Goal: Task Accomplishment & Management: Use online tool/utility

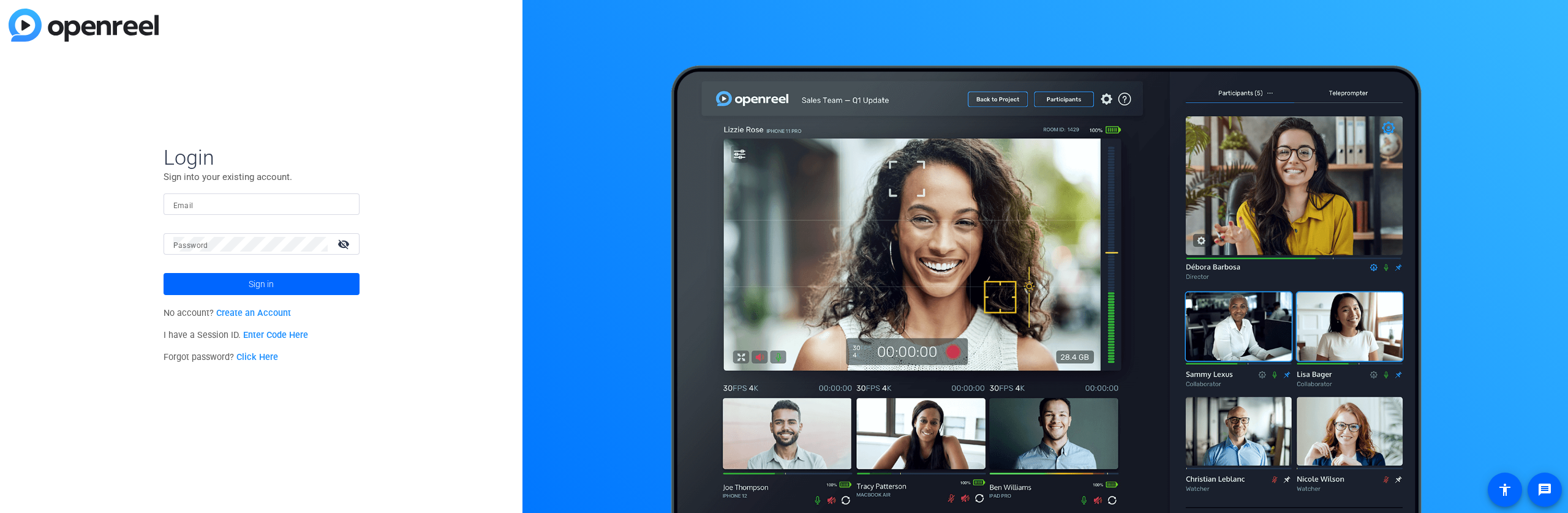
click at [308, 198] on input "Email" at bounding box center [262, 204] width 177 height 15
type input "[PERSON_NAME][EMAIL_ADDRESS][PERSON_NAME][DOMAIN_NAME]"
click at [163, 273] on button "Sign in" at bounding box center [261, 284] width 196 height 22
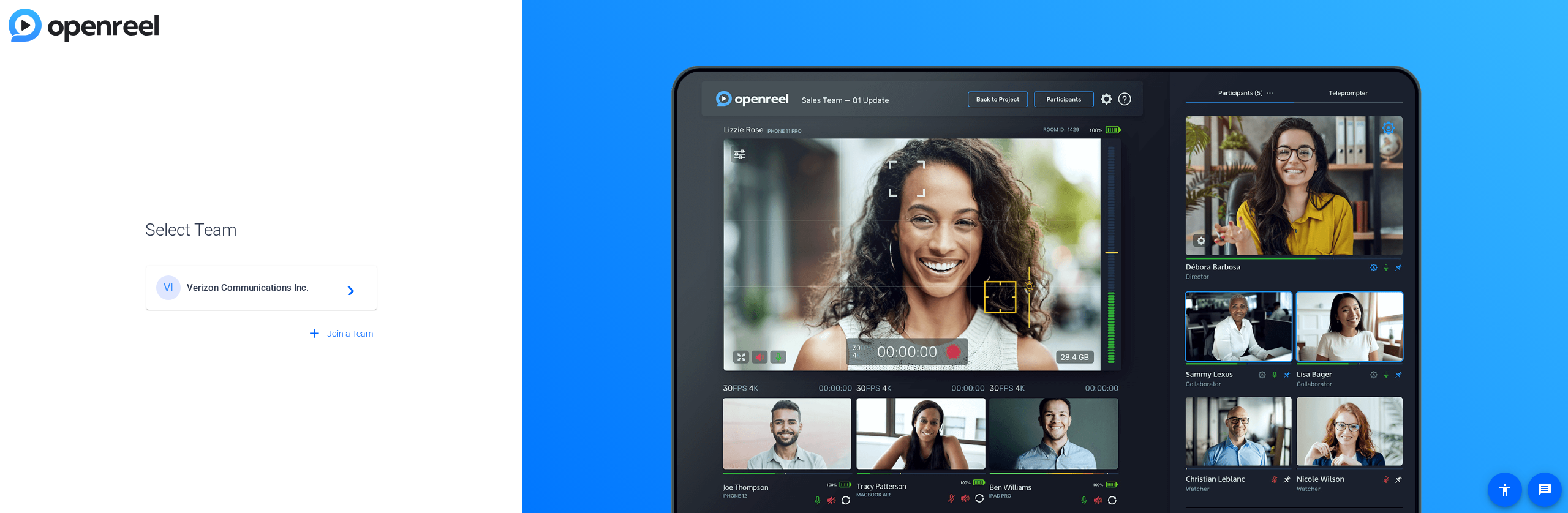
click at [312, 292] on span "Verizon Communications Inc." at bounding box center [263, 287] width 153 height 11
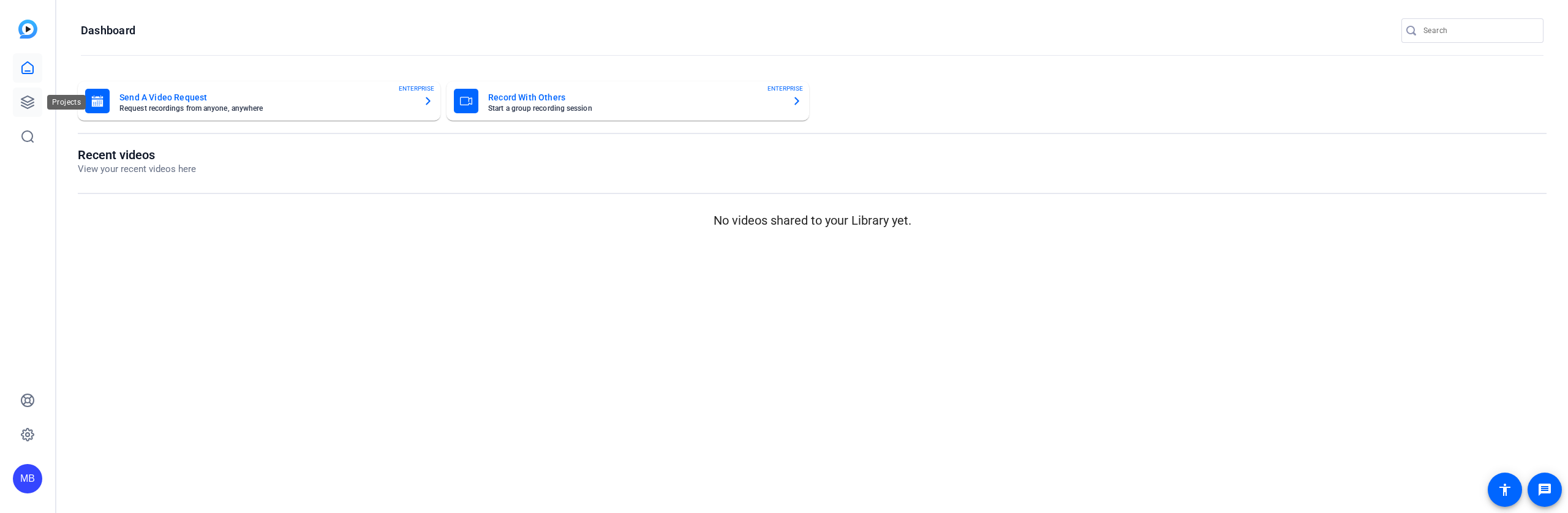
click at [33, 105] on icon at bounding box center [27, 102] width 12 height 12
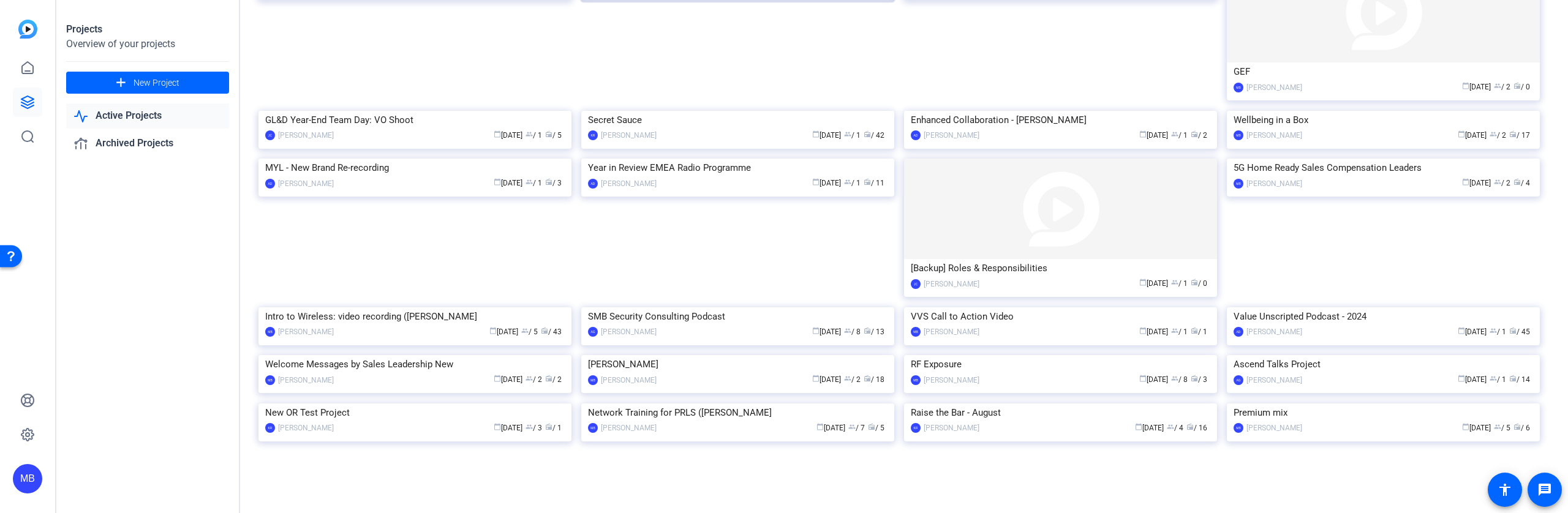
scroll to position [710, 0]
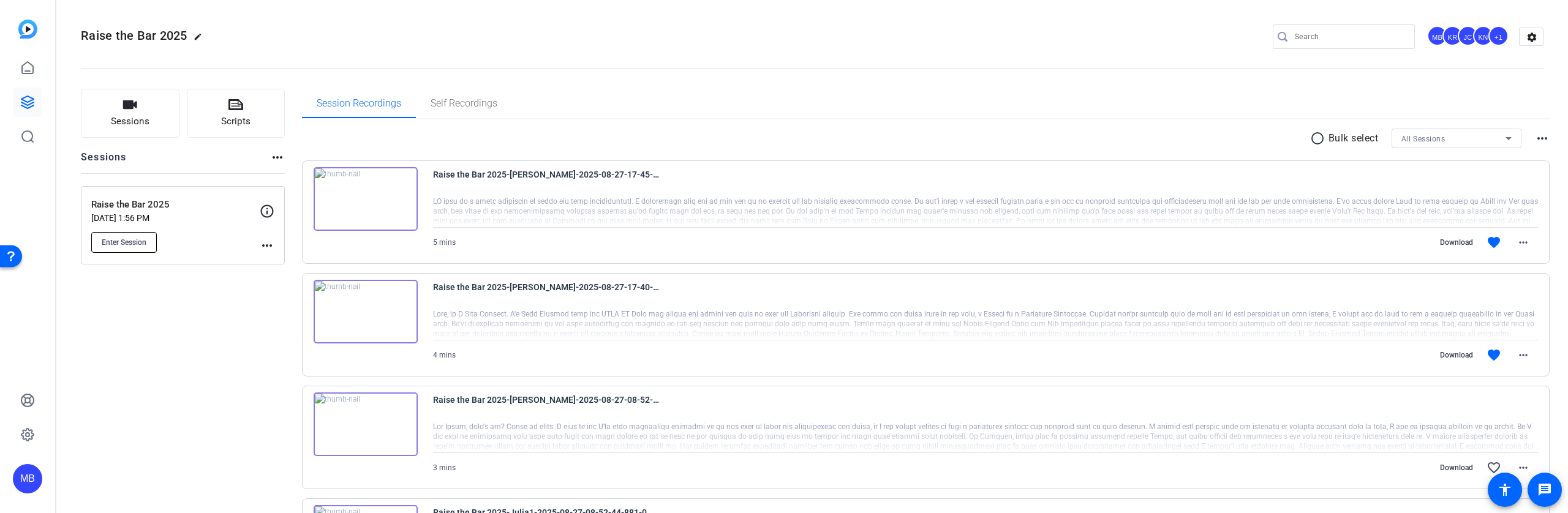
click at [117, 242] on span "Enter Session" at bounding box center [124, 243] width 45 height 10
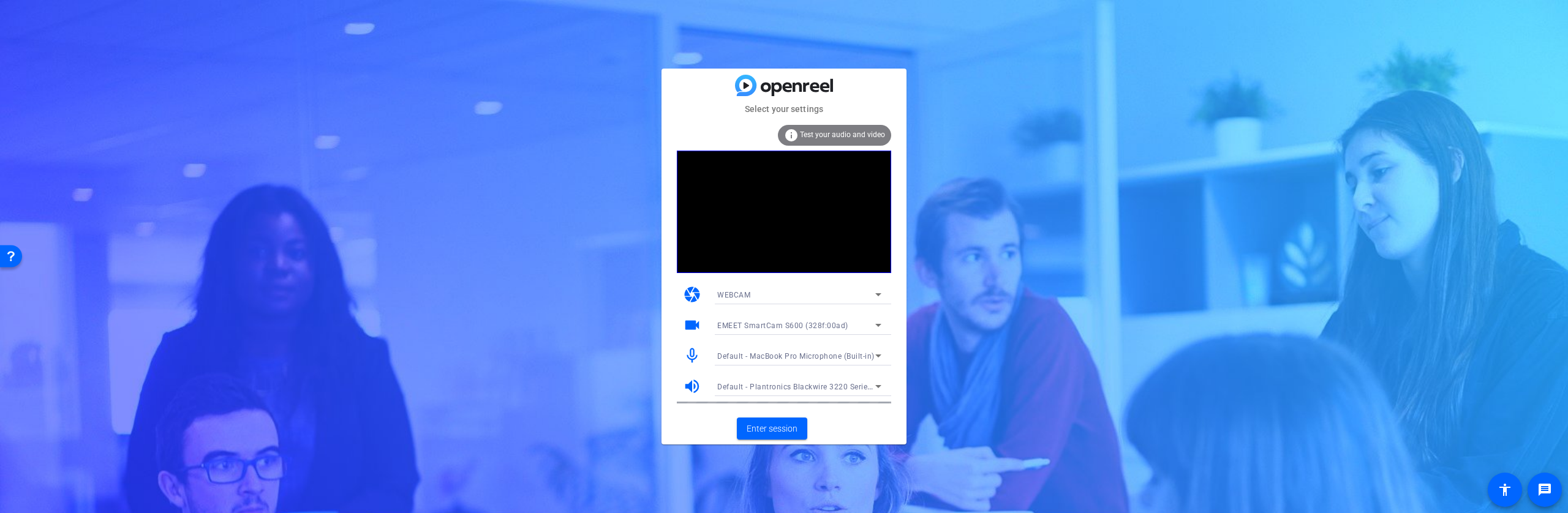
click at [873, 355] on icon at bounding box center [878, 355] width 15 height 15
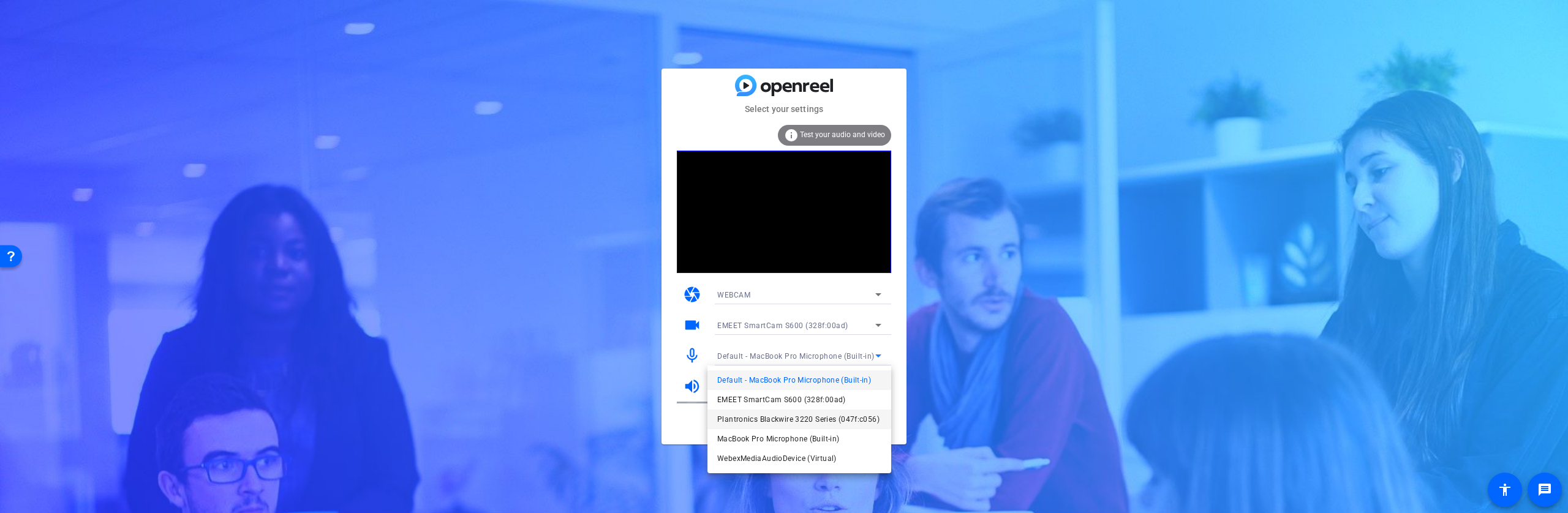
click at [803, 420] on span "Plantronics Blackwire 3220 Series (047f:c056)" at bounding box center [798, 419] width 162 height 15
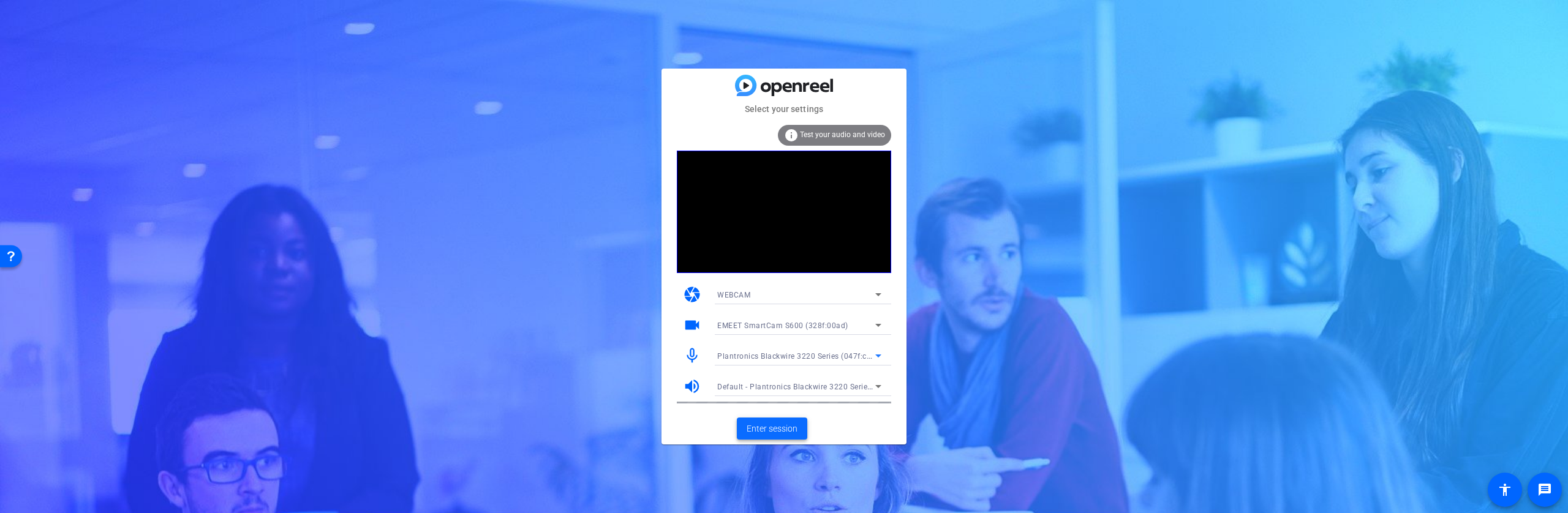
click at [784, 429] on span "Enter session" at bounding box center [772, 429] width 51 height 13
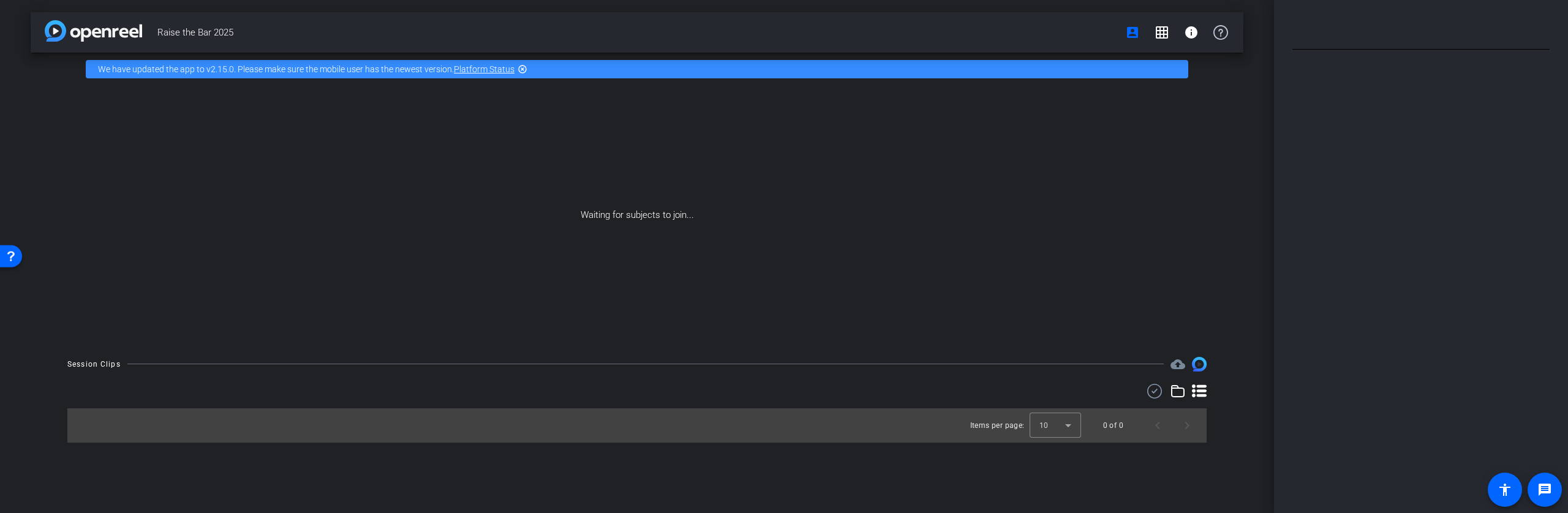
type input "[PERSON_NAME] September"
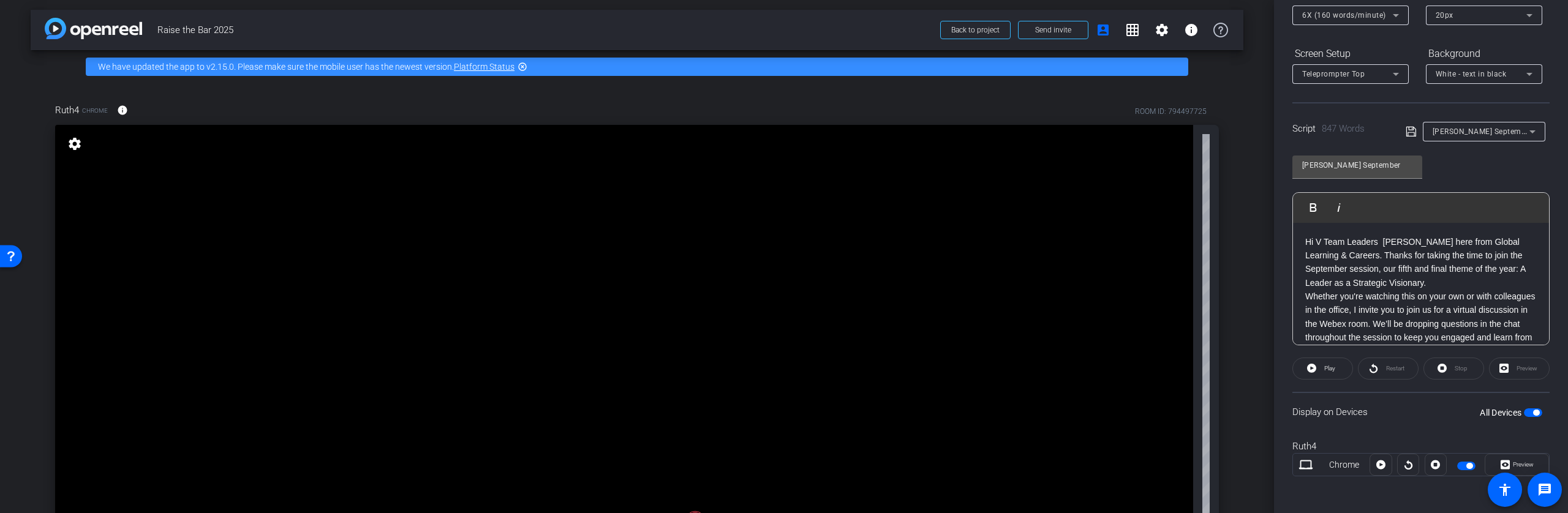
scroll to position [156, 0]
click at [1320, 367] on button "Play" at bounding box center [1323, 366] width 61 height 22
click at [1513, 460] on span "Preview" at bounding box center [1523, 462] width 21 height 7
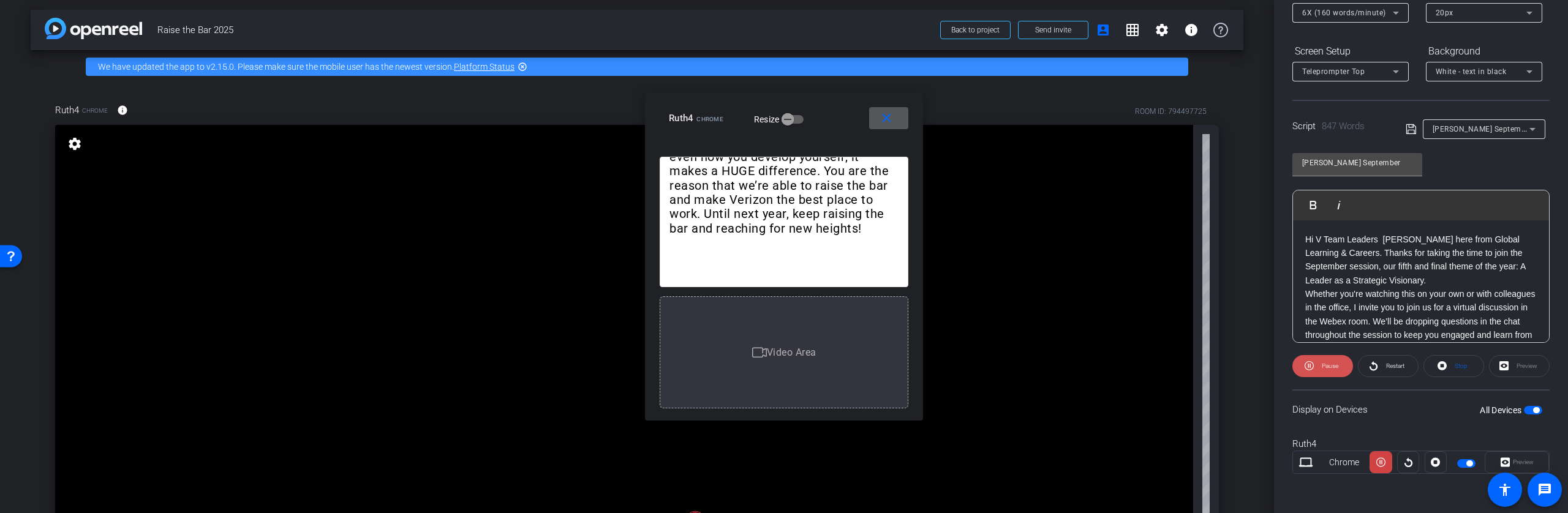
click at [1313, 364] on span at bounding box center [1323, 366] width 61 height 30
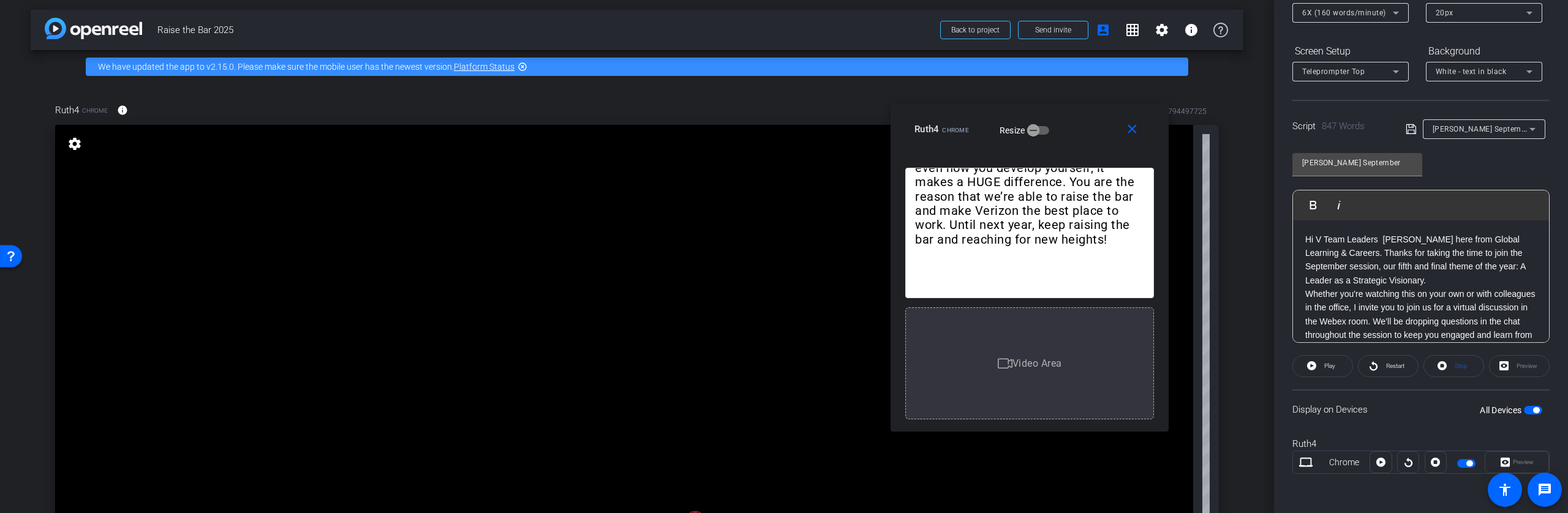
drag, startPoint x: 836, startPoint y: 128, endPoint x: 1082, endPoint y: 139, distance: 246.2
click at [1082, 139] on div "Ruth4 Chrome Resize" at bounding box center [1034, 129] width 240 height 22
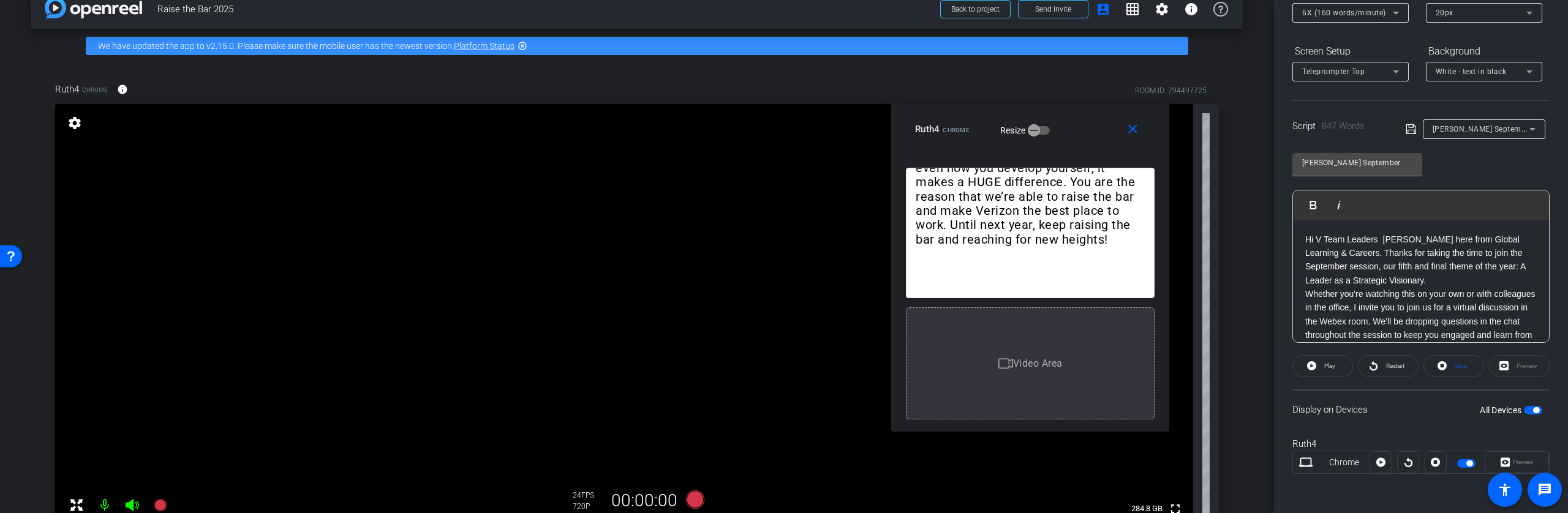
scroll to position [85, 0]
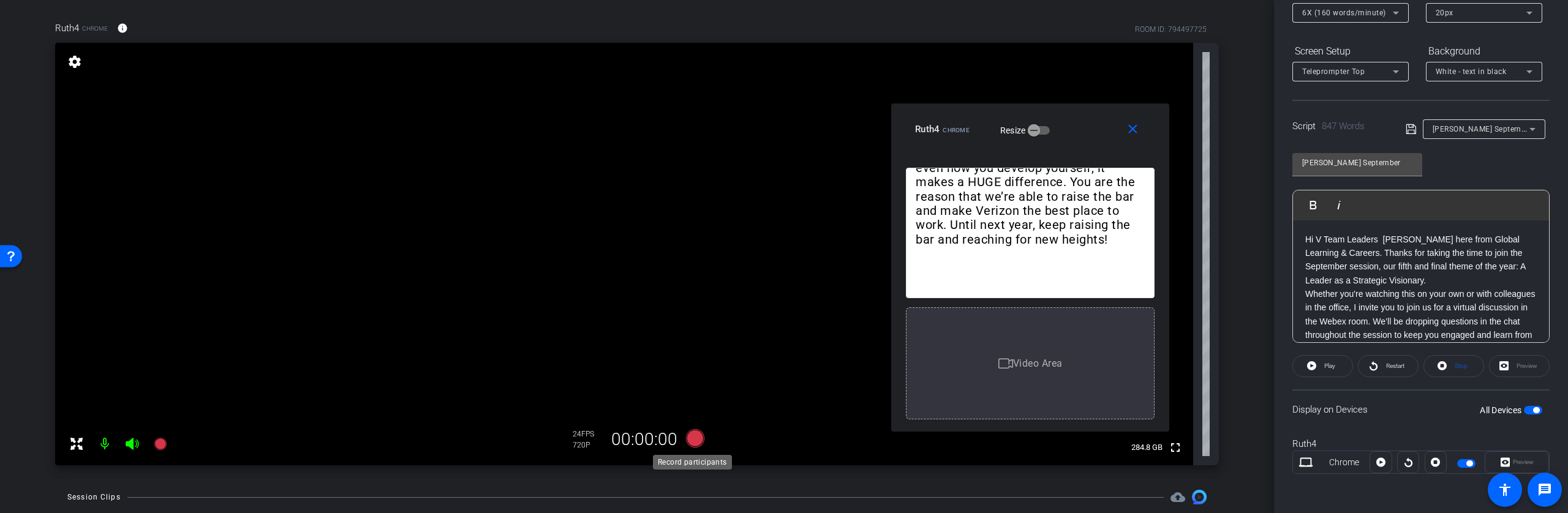
click at [693, 440] on icon at bounding box center [695, 438] width 18 height 18
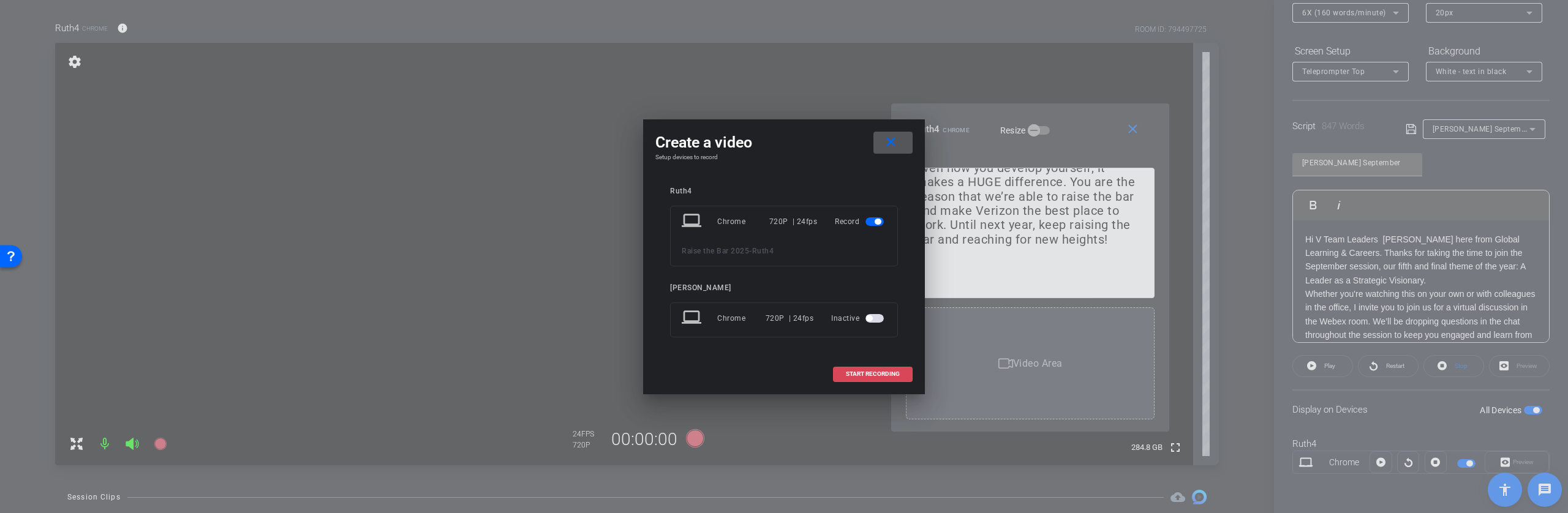
click at [880, 373] on span "START RECORDING" at bounding box center [872, 374] width 54 height 6
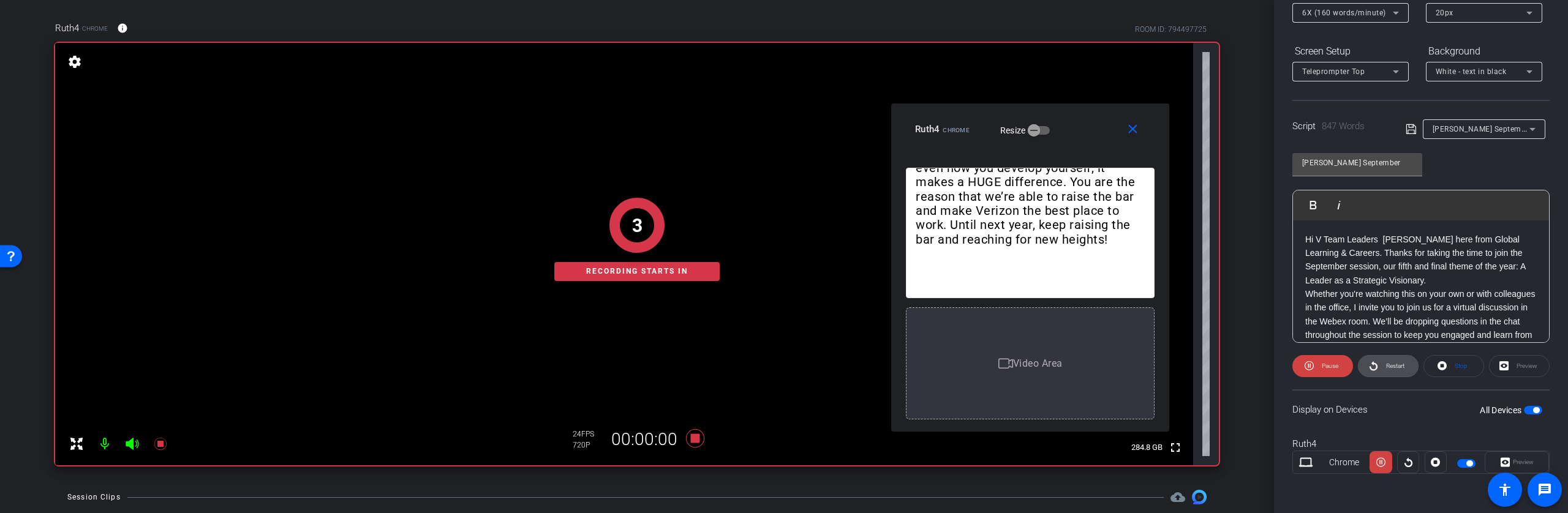
click at [1393, 367] on span "Restart" at bounding box center [1395, 366] width 18 height 7
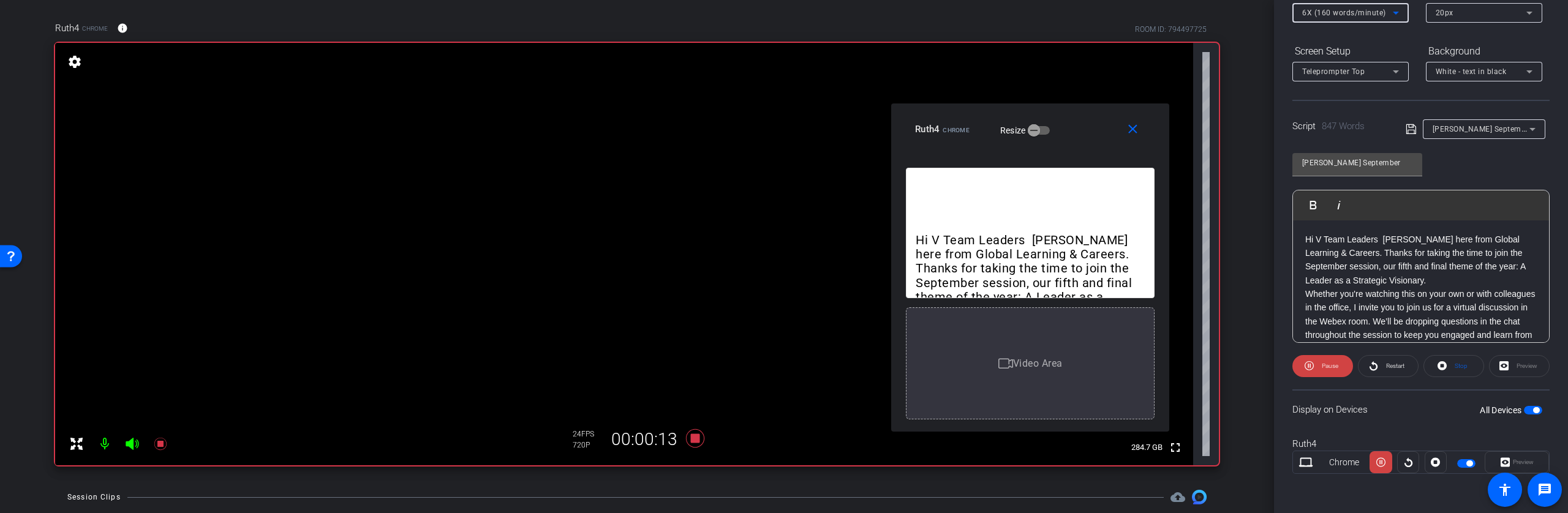
click at [1390, 13] on icon at bounding box center [1395, 13] width 15 height 15
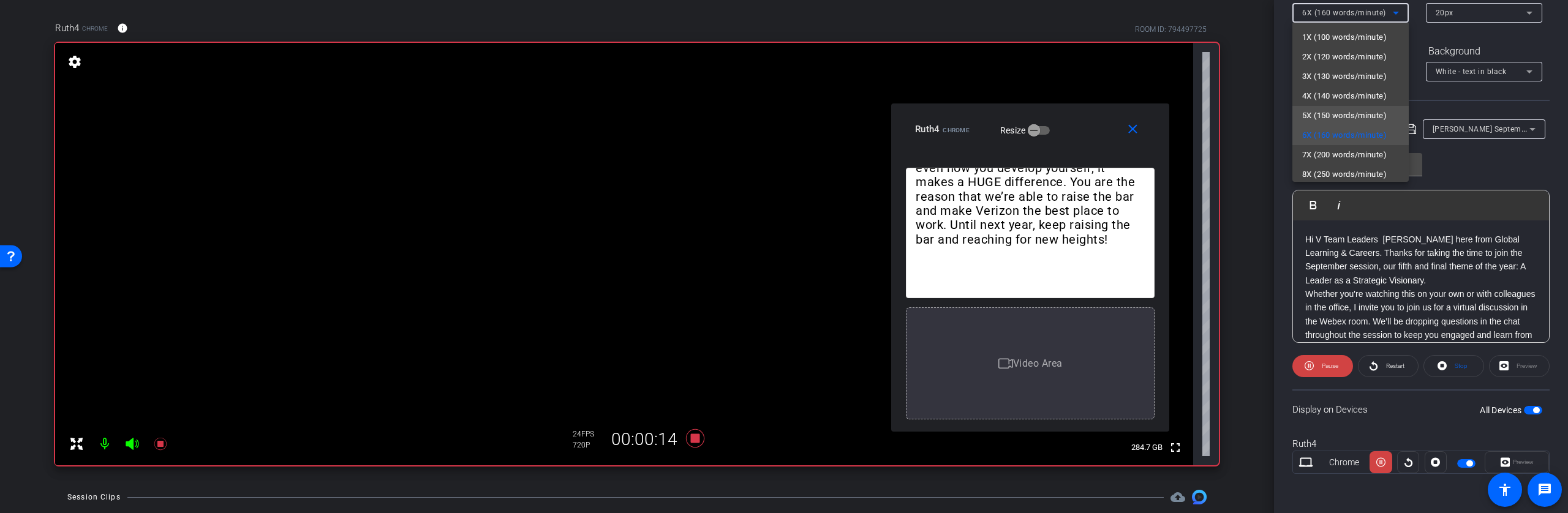
click at [1333, 110] on span "5X (150 words/minute)" at bounding box center [1345, 115] width 85 height 15
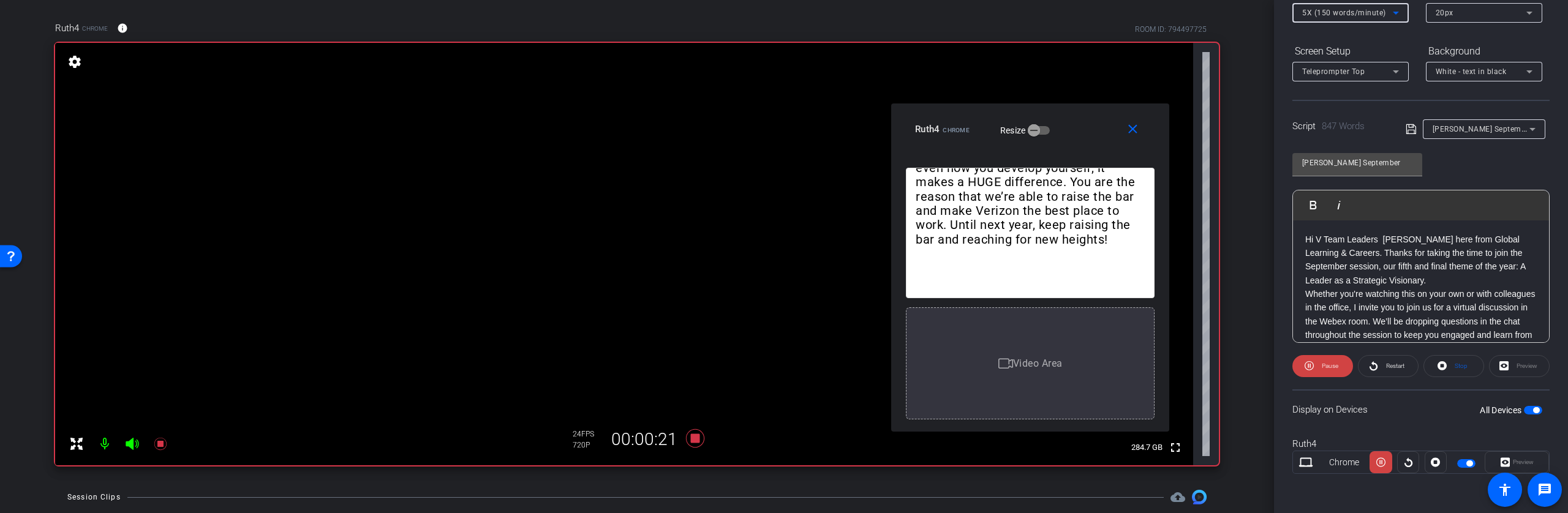
click at [1391, 12] on icon at bounding box center [1395, 13] width 15 height 15
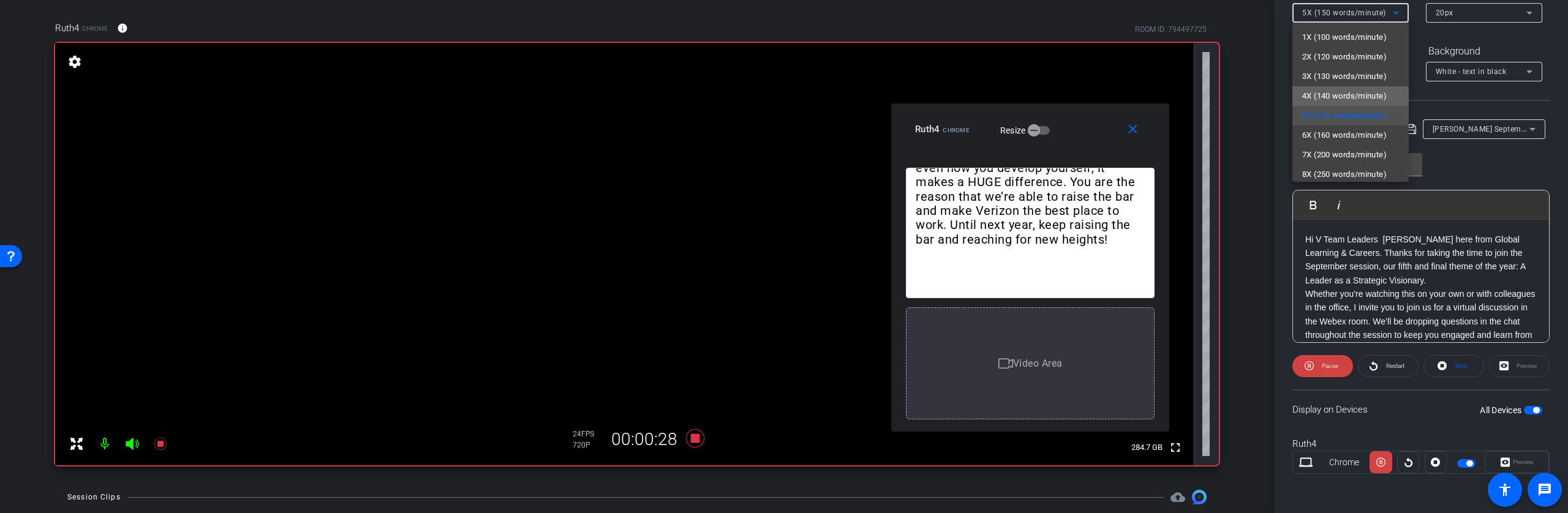
click at [1369, 92] on span "4X (140 words/minute)" at bounding box center [1345, 96] width 85 height 15
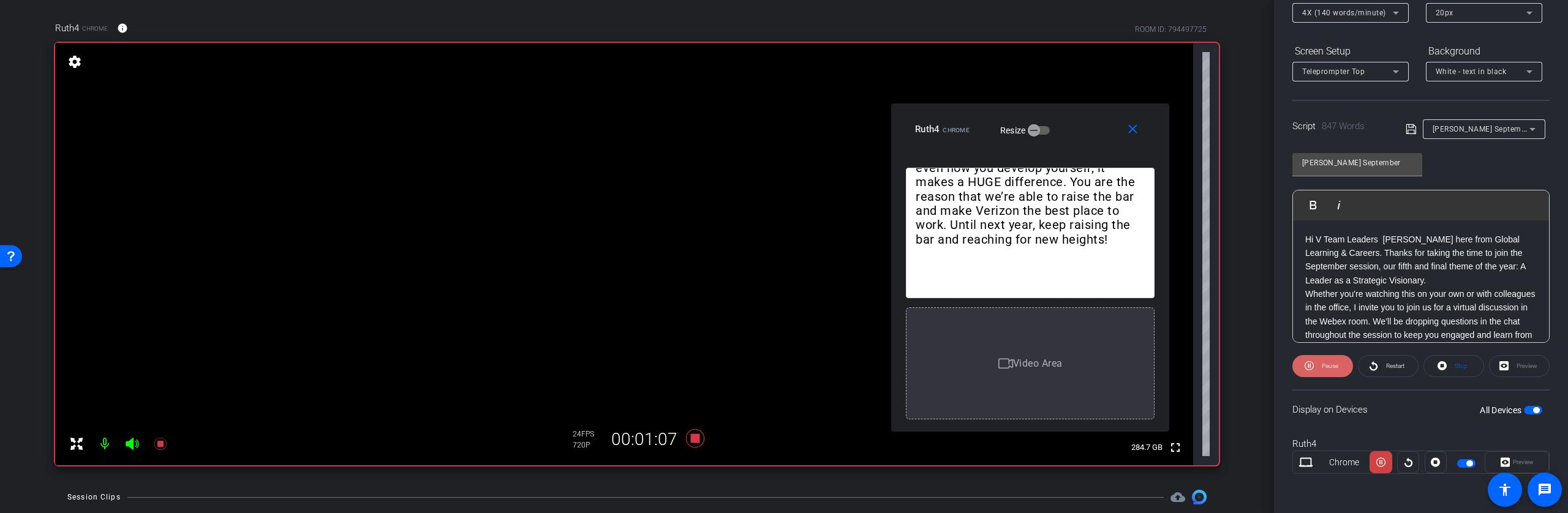
click at [1330, 367] on span "Pause" at bounding box center [1330, 366] width 16 height 7
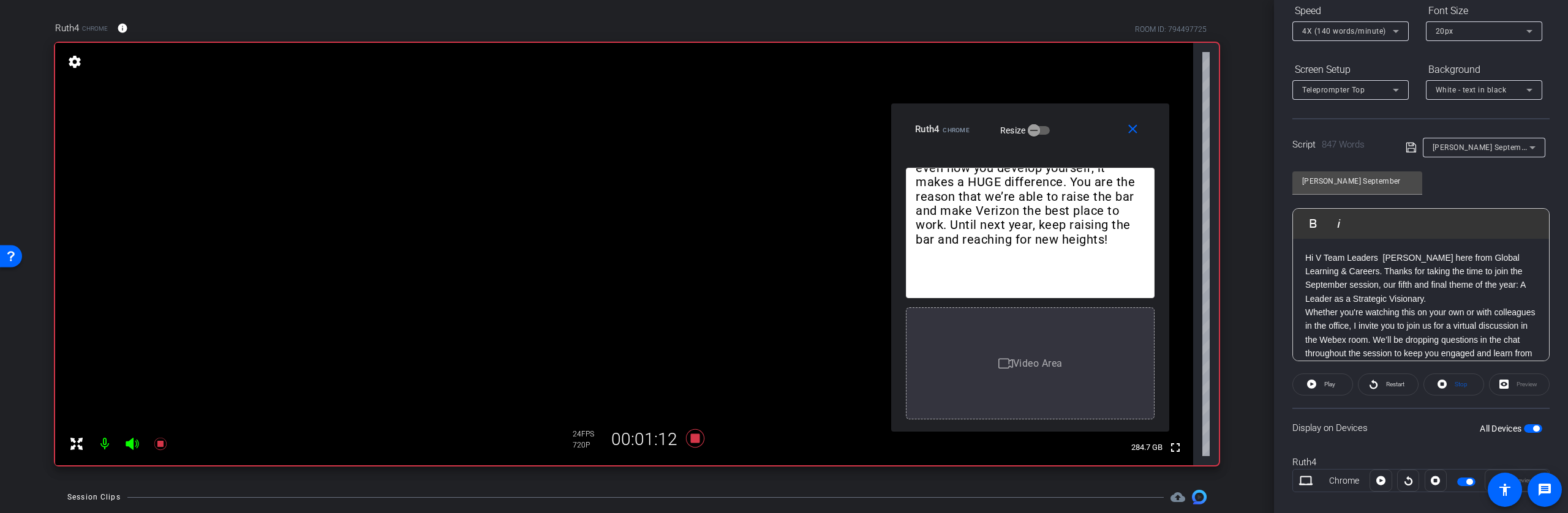
scroll to position [149, 0]
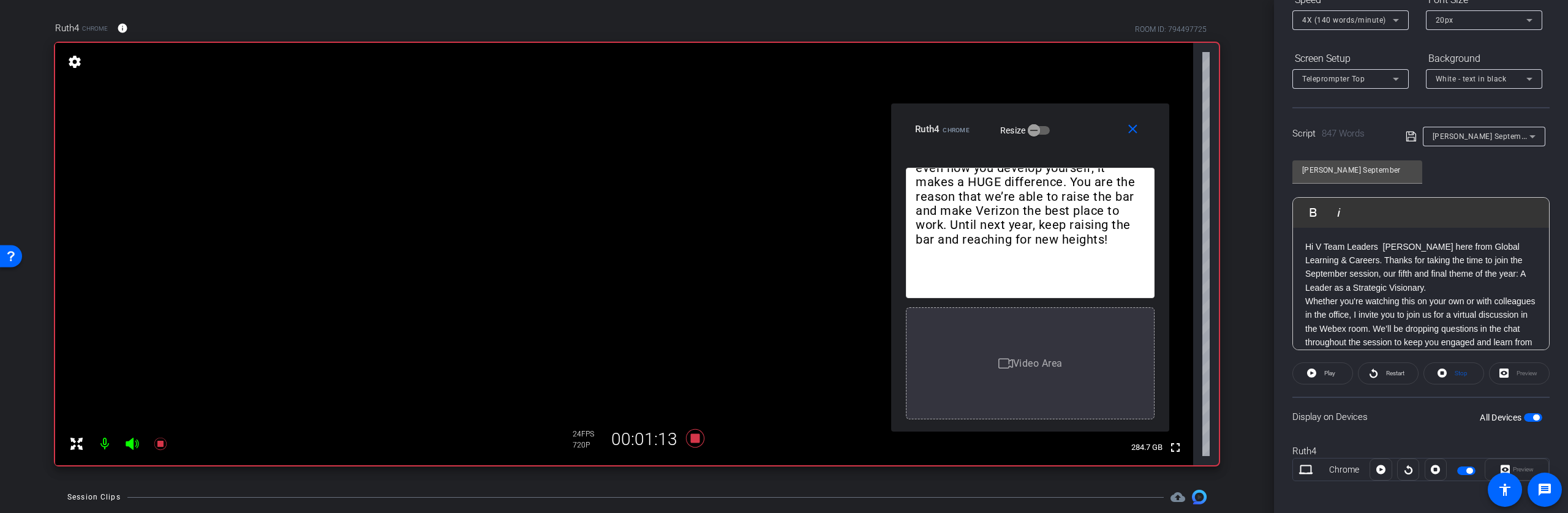
click at [1305, 246] on p "Hi V Team Leaders [PERSON_NAME] here from Global Learning & Careers. Thanks for…" at bounding box center [1420, 267] width 232 height 55
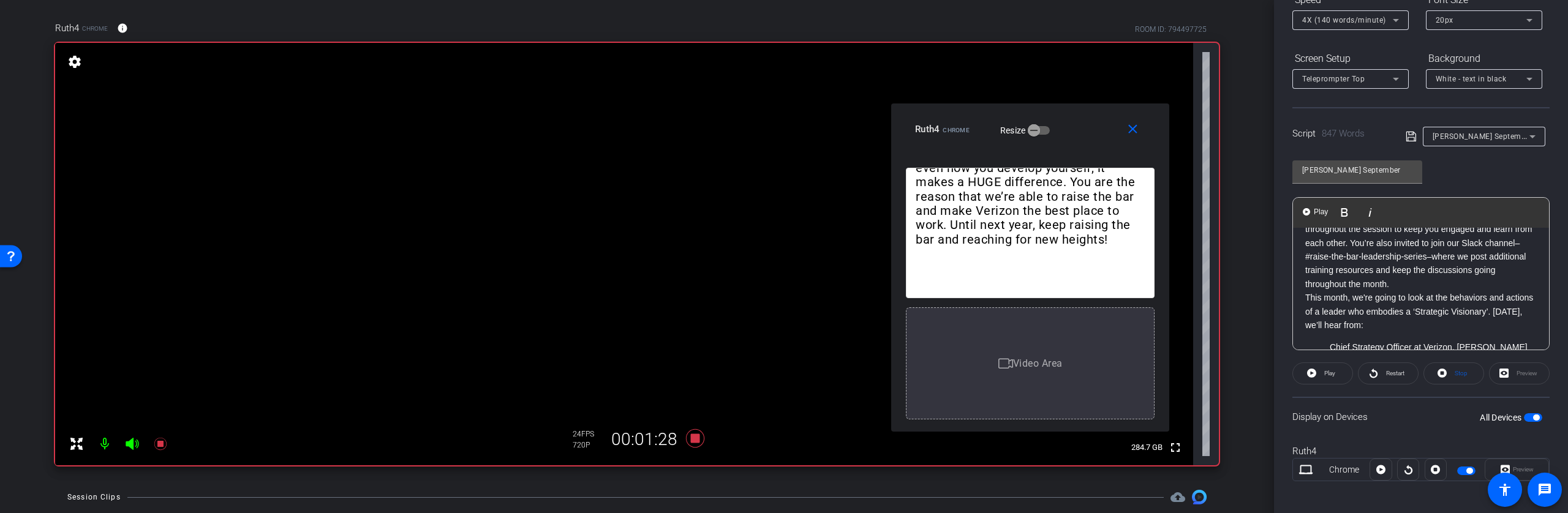
scroll to position [115, 0]
click at [1305, 322] on p "This month, we're going to look at the behaviors and actions of a leader who em…" at bounding box center [1420, 309] width 232 height 41
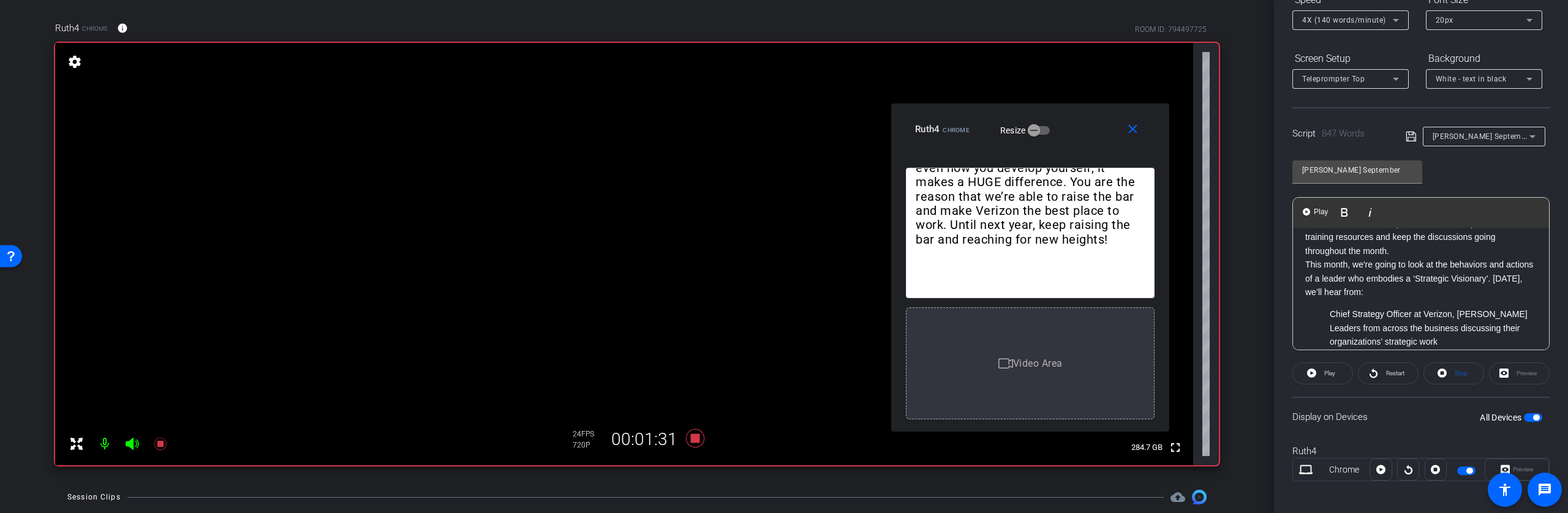
scroll to position [147, 0]
click at [1324, 374] on span "Play" at bounding box center [1329, 373] width 11 height 7
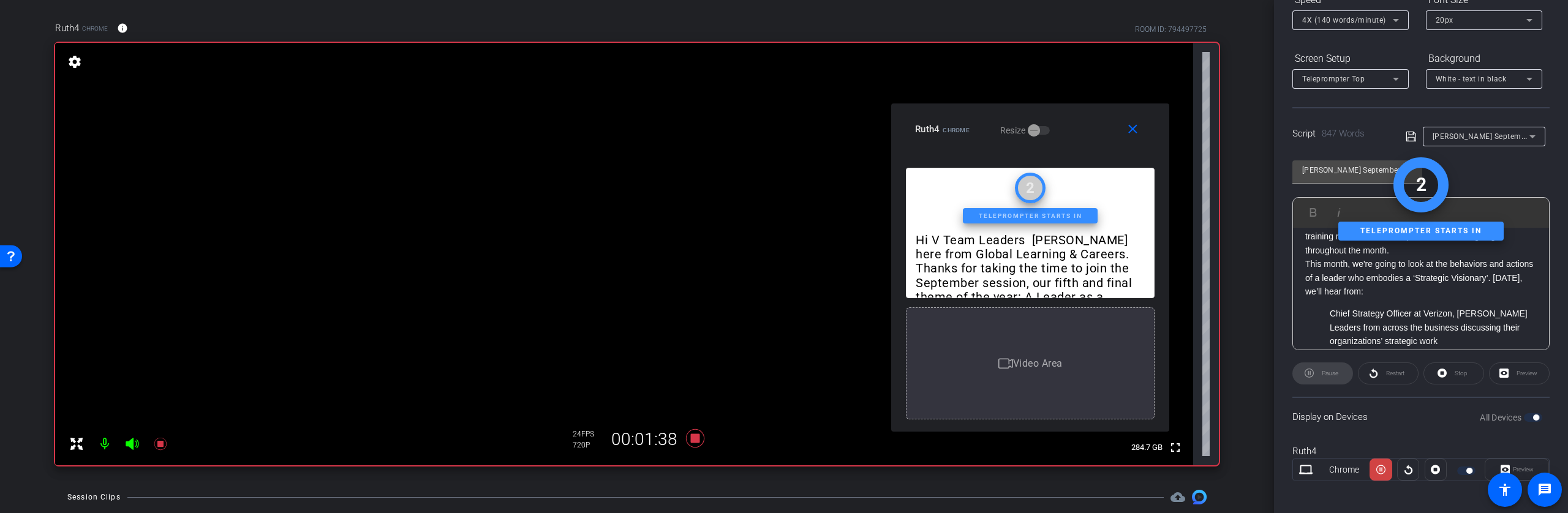
drag, startPoint x: 1378, startPoint y: 269, endPoint x: 1379, endPoint y: 279, distance: 10.0
click at [1378, 269] on p "This month, we're going to look at the behaviors and actions of a leader who em…" at bounding box center [1420, 278] width 232 height 41
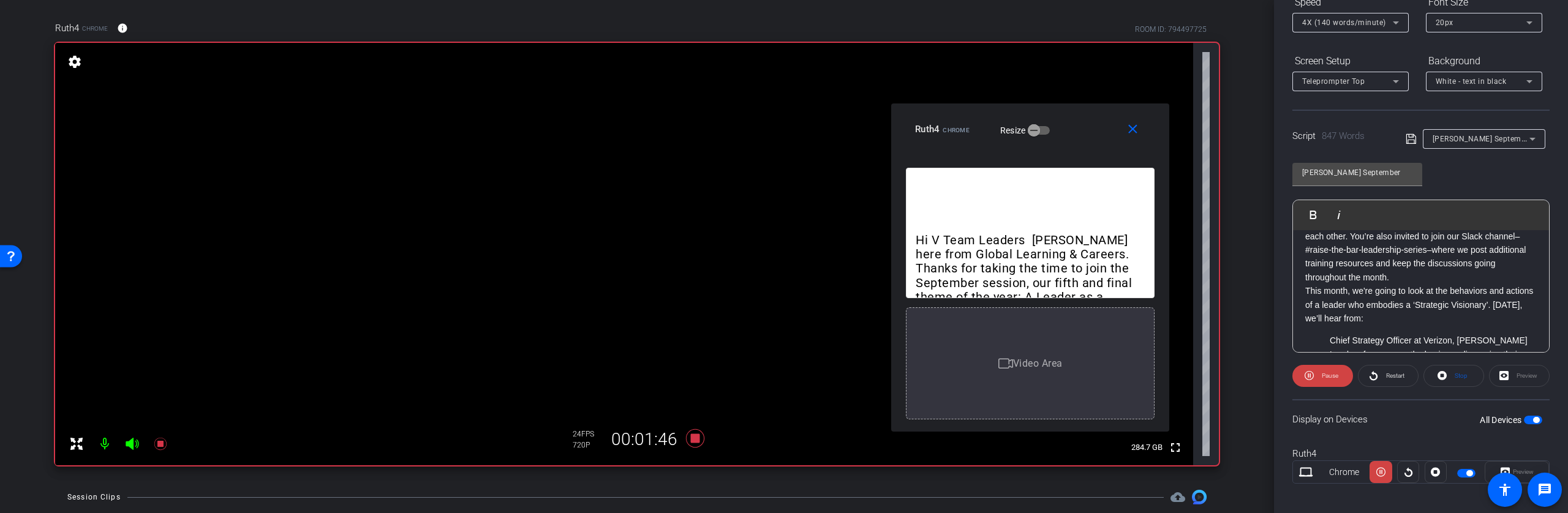
scroll to position [124, 0]
click at [1306, 315] on p "This month, we're going to look at the behaviors and actions of a leader who em…" at bounding box center [1420, 302] width 232 height 41
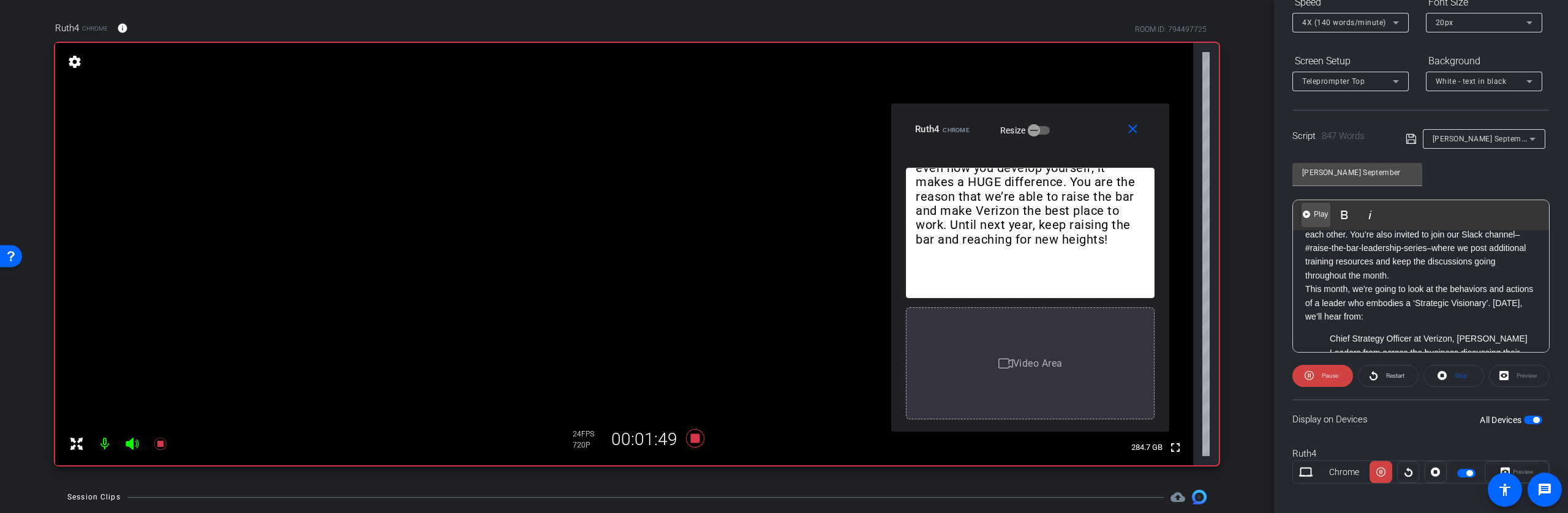
click at [1317, 216] on span "Play" at bounding box center [1321, 215] width 19 height 11
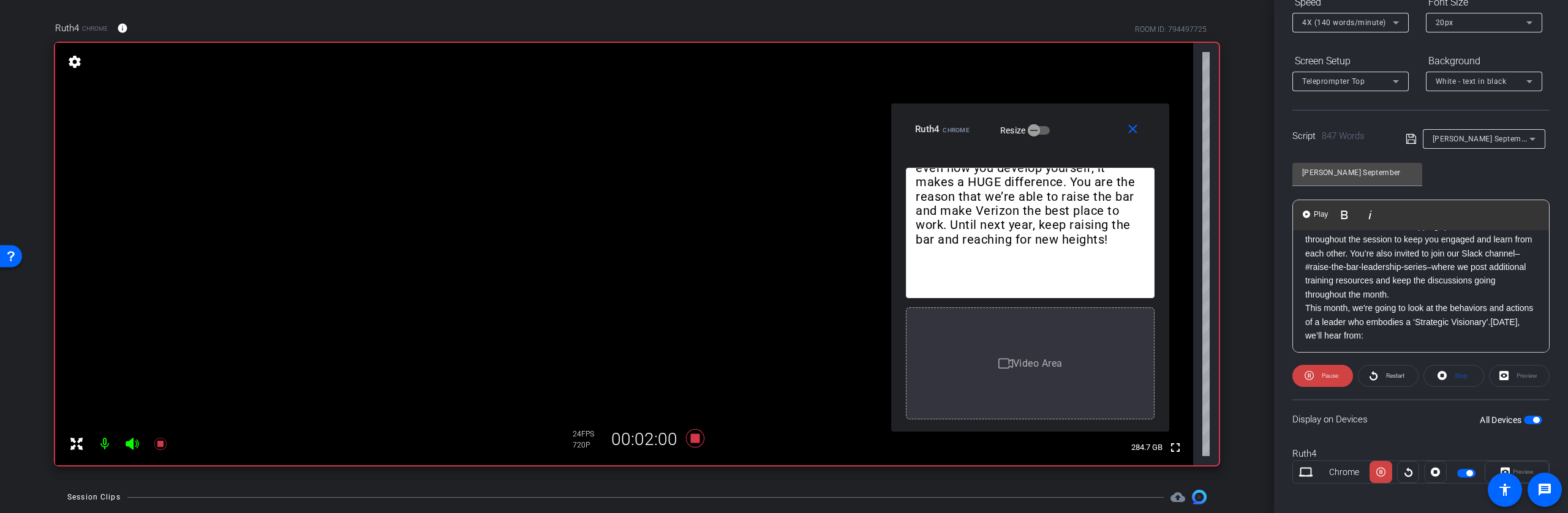
click at [1305, 268] on p "Whether you're watching this on your own or with colleagues in the office, I in…" at bounding box center [1420, 247] width 232 height 110
click at [1323, 214] on span "Play" at bounding box center [1321, 215] width 19 height 11
click at [1326, 374] on span "Pause" at bounding box center [1330, 375] width 16 height 7
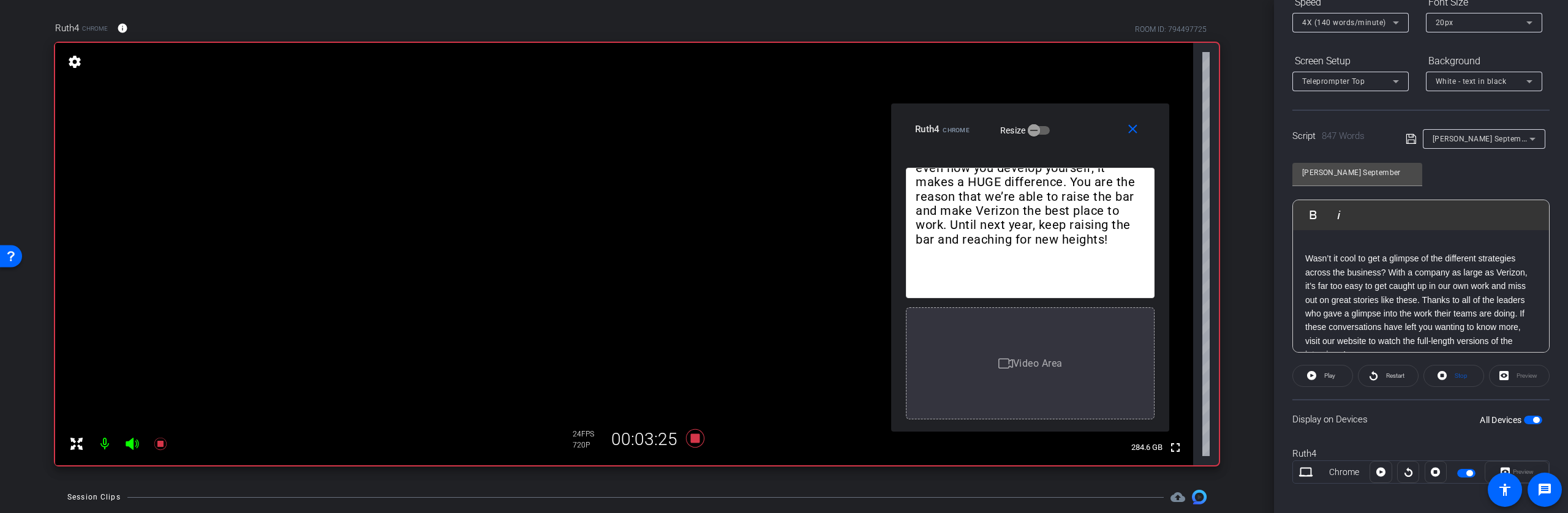
scroll to position [392, 0]
drag, startPoint x: 1422, startPoint y: 257, endPoint x: 1383, endPoint y: 260, distance: 39.1
click at [1383, 260] on p "Wasn’t it cool to get a glimpse of the different strategies across the business…" at bounding box center [1420, 305] width 232 height 110
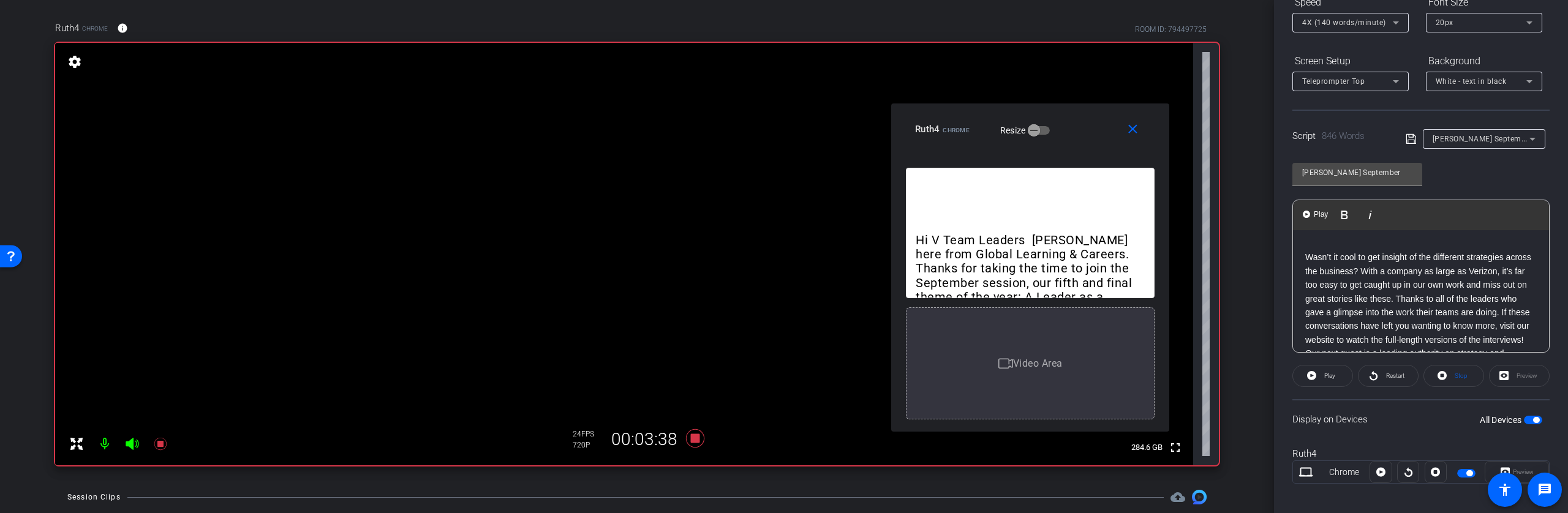
click at [1348, 257] on p "Wasn’t it cool to get insight of the different strategies across the business? …" at bounding box center [1420, 298] width 232 height 96
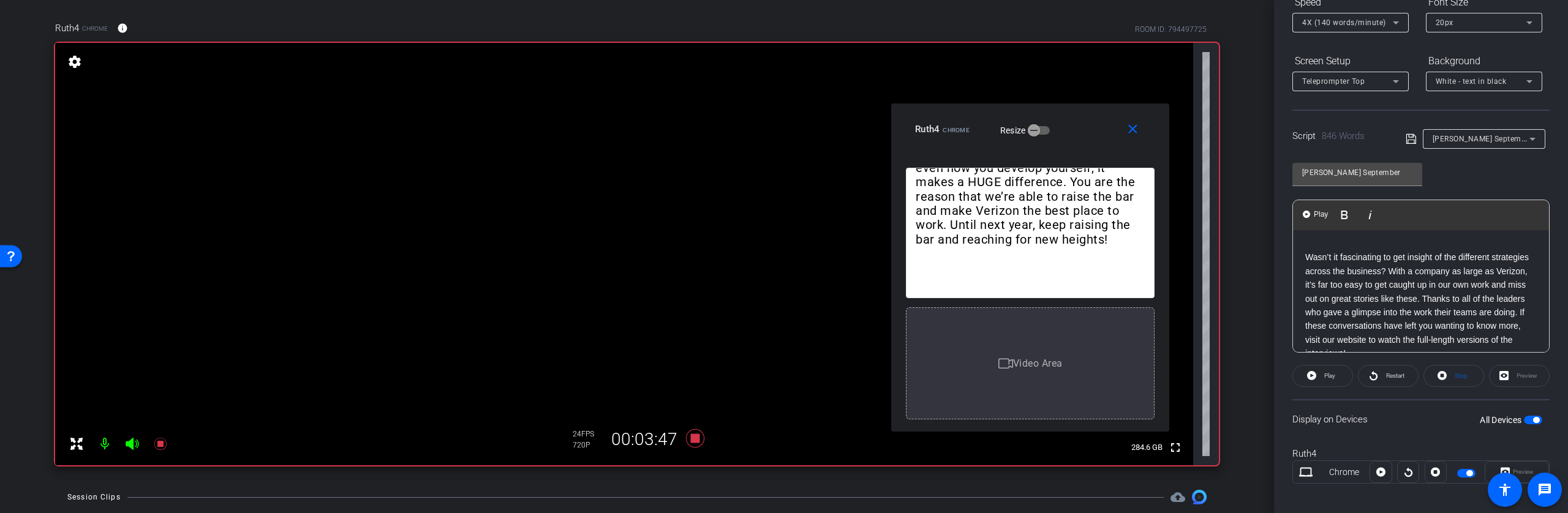
click at [1432, 257] on p "Wasn’t it fascinating to get insight of the different strategies across the bus…" at bounding box center [1420, 305] width 232 height 110
click at [1437, 257] on p "Wasn’t it fascinating to get insight of the different strategies across the bus…" at bounding box center [1420, 305] width 232 height 110
click at [1480, 304] on p "Wasn’t it fascinating to get insight into the different strategies across the b…" at bounding box center [1420, 300] width 232 height 110
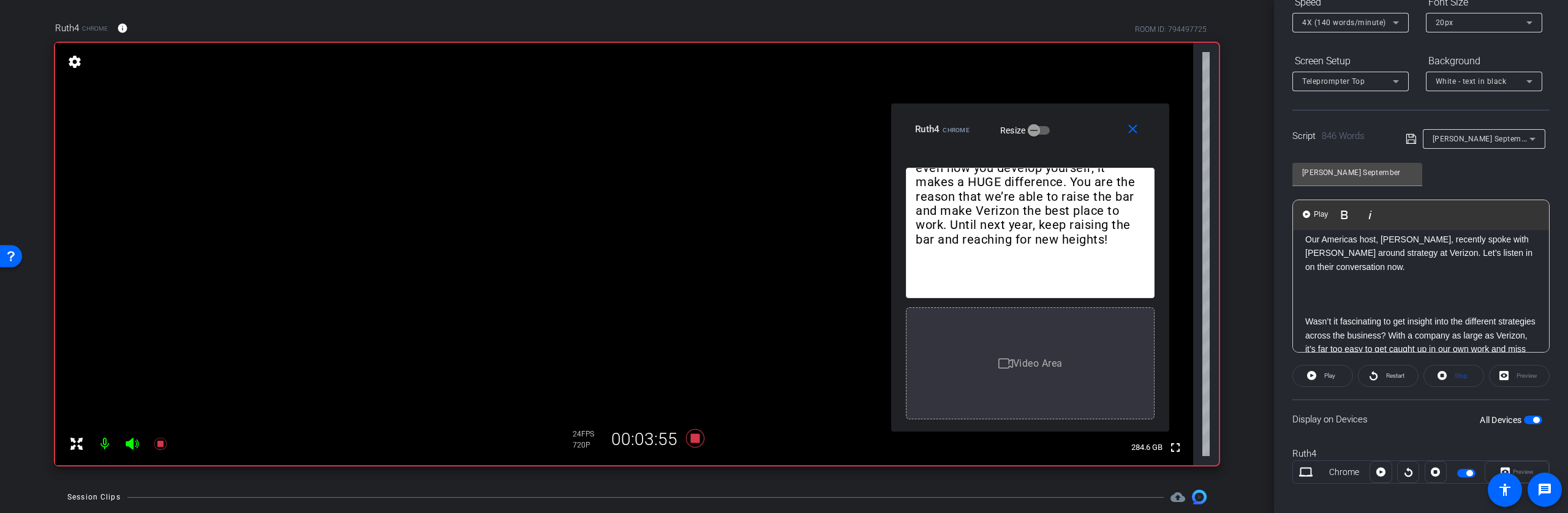
scroll to position [329, 0]
click at [1306, 264] on p "Our Americas host, [PERSON_NAME], recently spoke with [PERSON_NAME] around stra…" at bounding box center [1420, 252] width 232 height 41
click at [1318, 215] on span "Play" at bounding box center [1321, 215] width 19 height 11
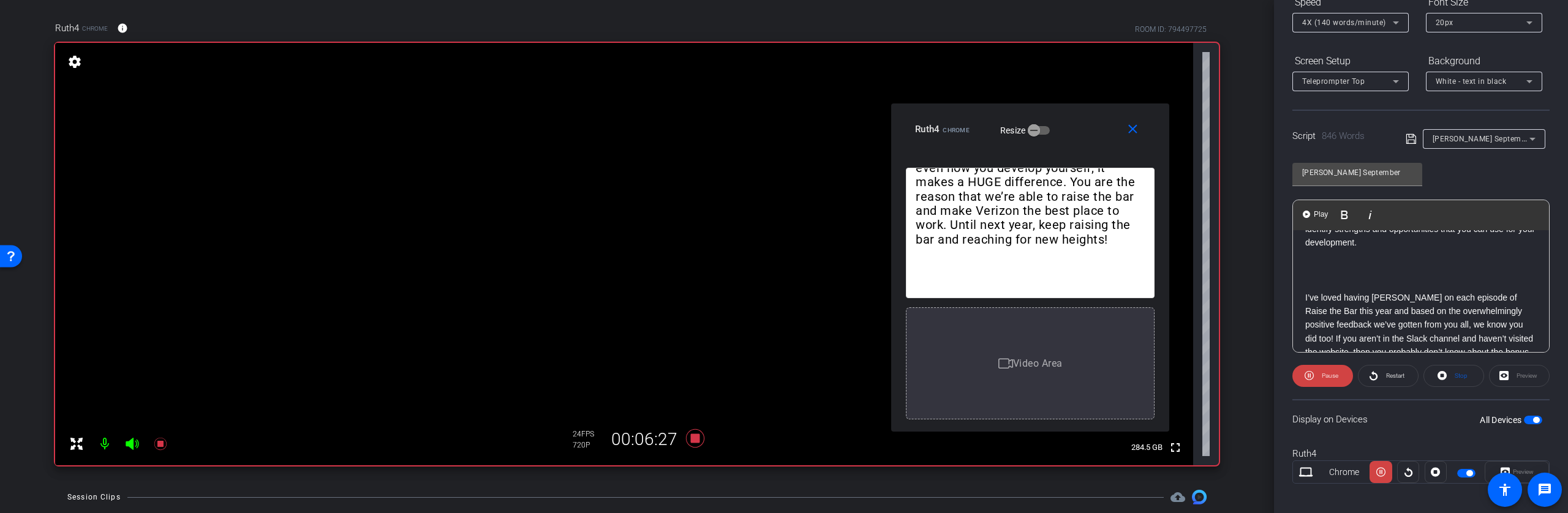
scroll to position [805, 0]
click at [1302, 268] on div "Hi V Team Leaders [PERSON_NAME] here from Global Learning & Careers. Thanks for…" at bounding box center [1421, 194] width 256 height 1536
click at [1317, 214] on span "Play" at bounding box center [1321, 215] width 19 height 11
click at [1321, 221] on button "Play Play from this location" at bounding box center [1316, 215] width 29 height 25
click at [1326, 374] on span "Pause" at bounding box center [1330, 375] width 16 height 7
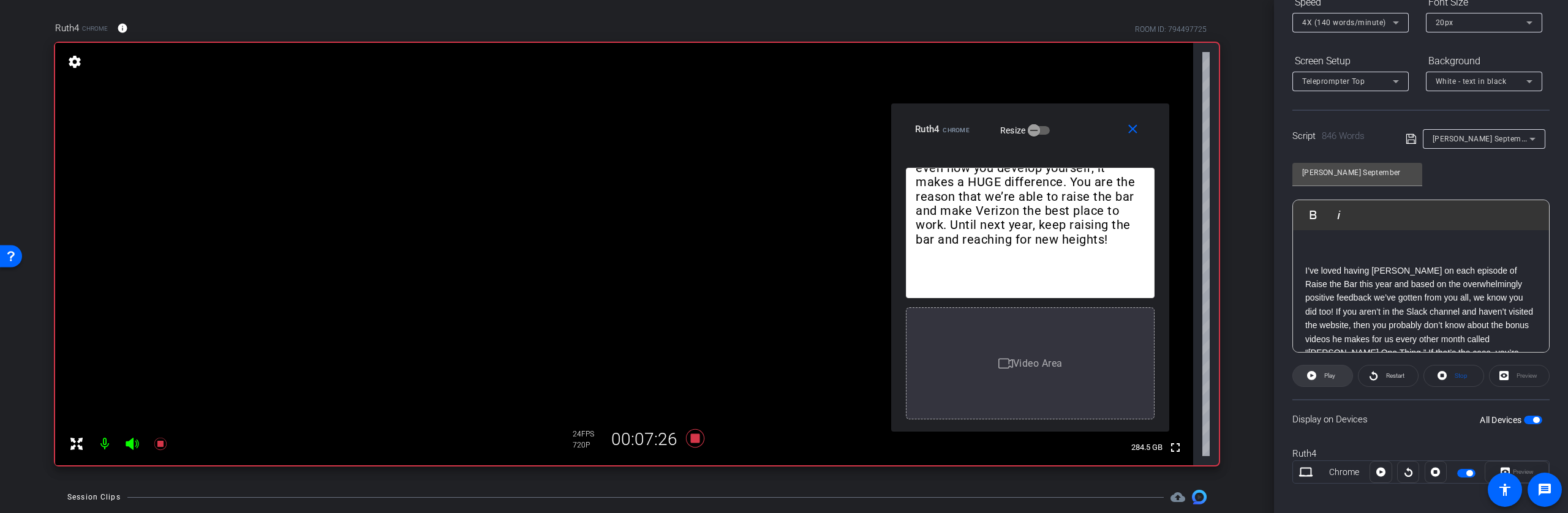
click at [1329, 374] on span "Play" at bounding box center [1329, 375] width 11 height 7
click at [1324, 382] on span "Pause" at bounding box center [1328, 375] width 20 height 17
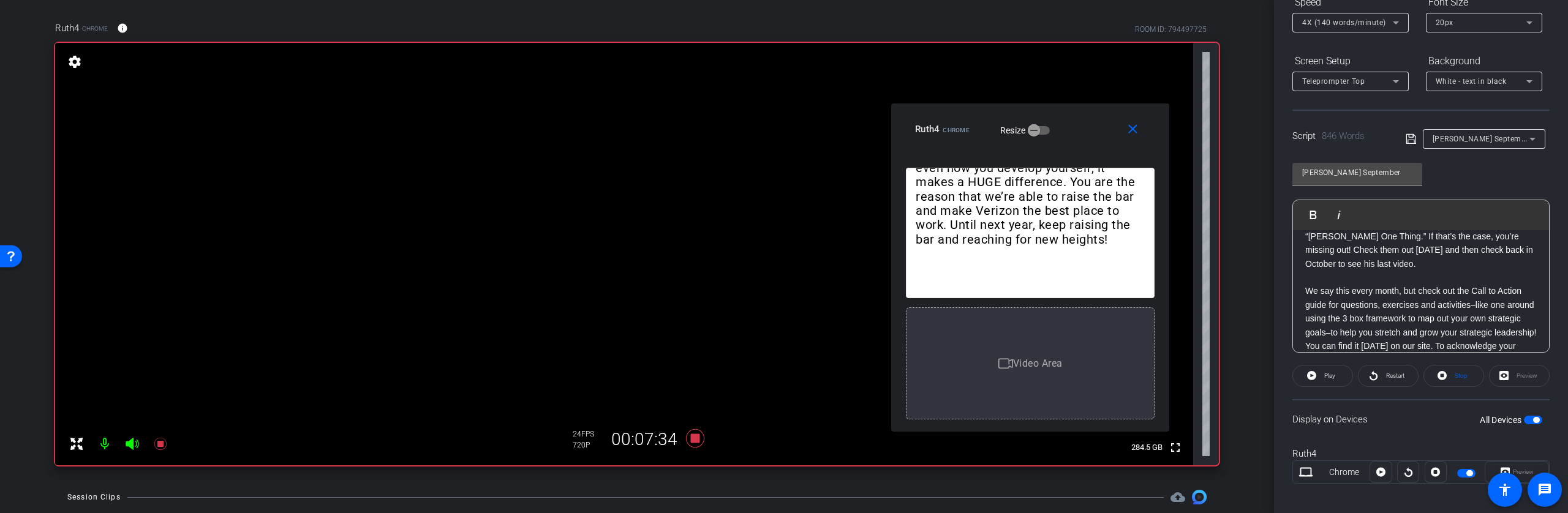
scroll to position [923, 0]
click at [1306, 284] on p "We say this every month, but check out the Call to Action guide for questions, …" at bounding box center [1420, 345] width 232 height 124
click at [1318, 211] on span "Play" at bounding box center [1321, 215] width 19 height 11
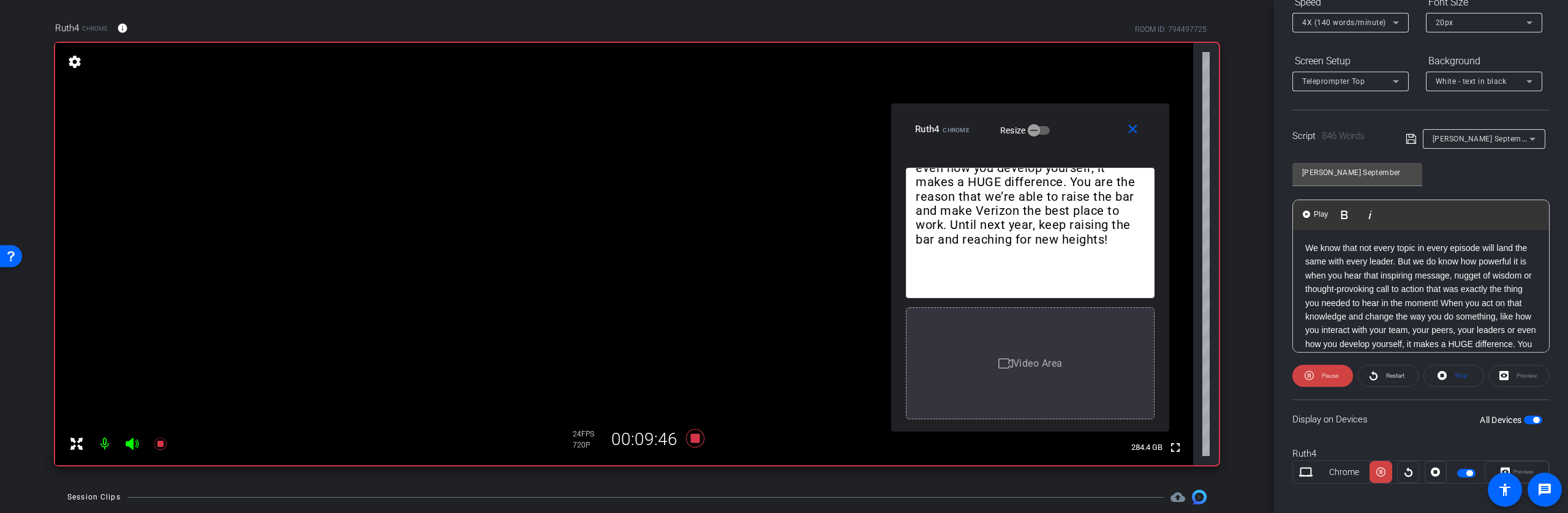
scroll to position [1336, 0]
click at [1305, 272] on p "We know that not every topic in every episode will land the same with every lea…" at bounding box center [1420, 315] width 232 height 151
click at [1321, 209] on span "Play" at bounding box center [1321, 215] width 19 height 11
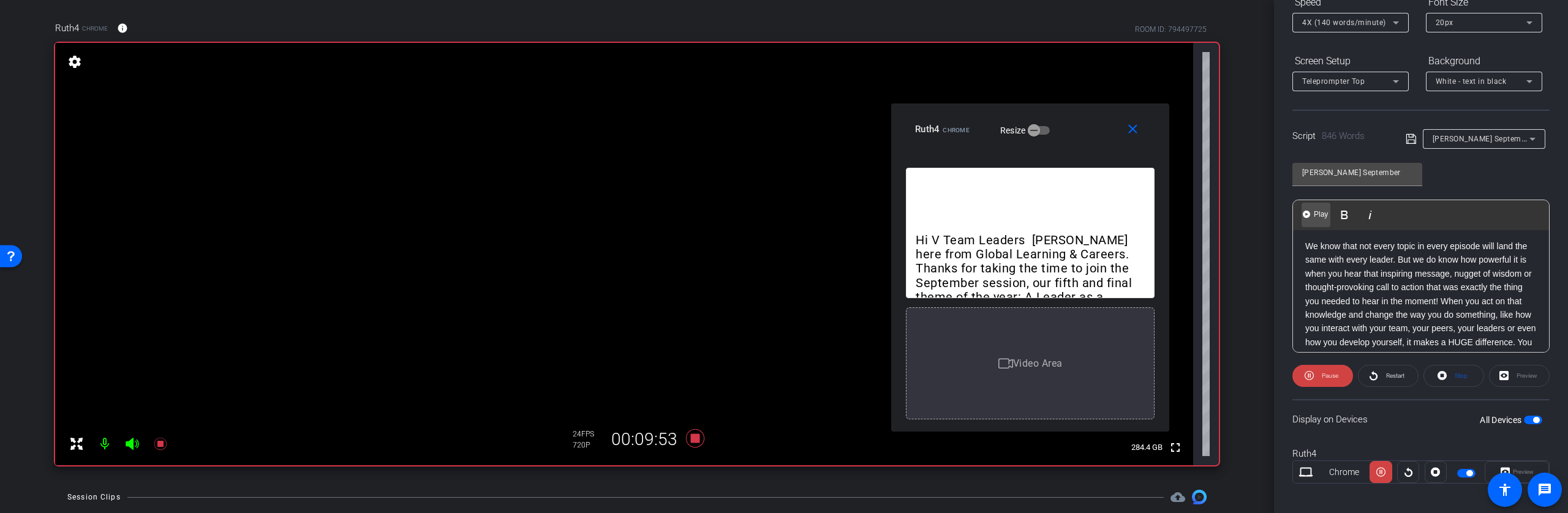
click at [1321, 210] on span "Play" at bounding box center [1321, 215] width 19 height 11
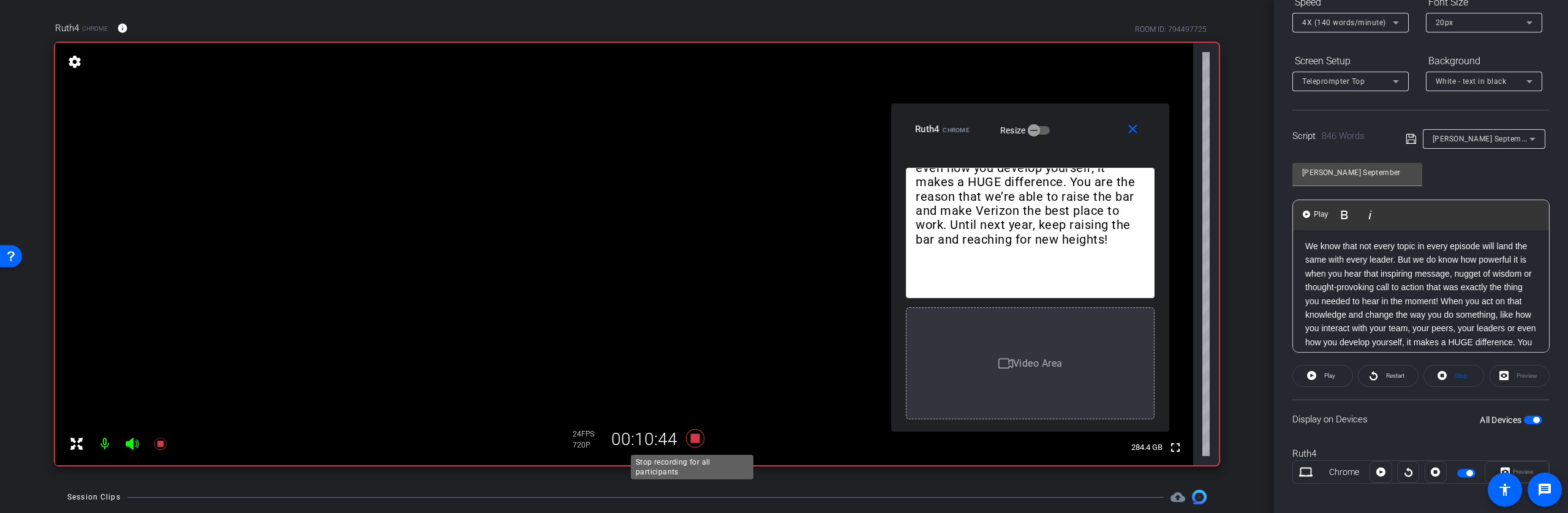
click at [692, 436] on icon at bounding box center [695, 438] width 18 height 18
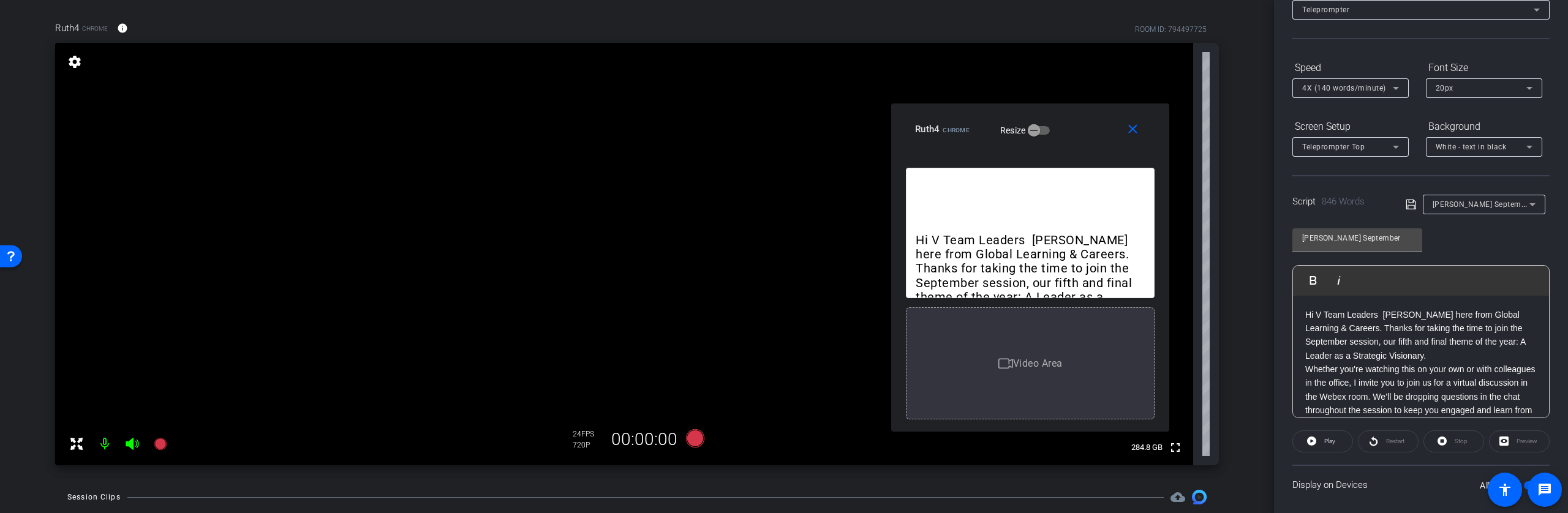
scroll to position [81, 0]
click at [691, 440] on icon at bounding box center [695, 438] width 18 height 18
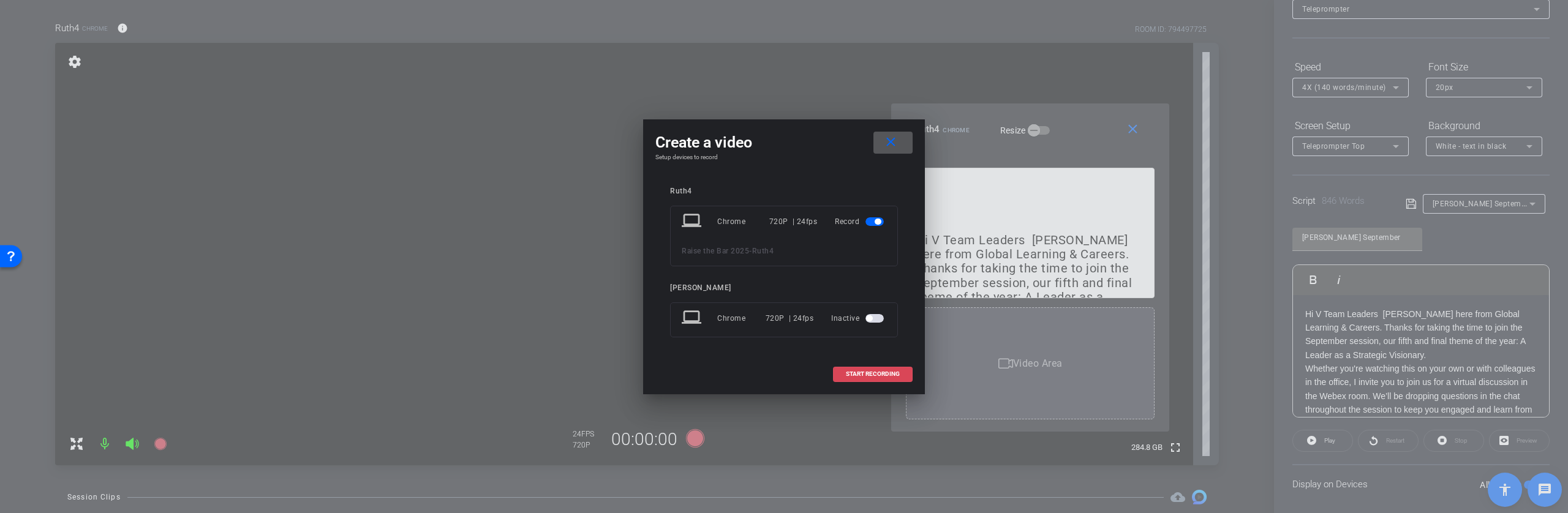
click at [888, 375] on span "START RECORDING" at bounding box center [872, 374] width 54 height 6
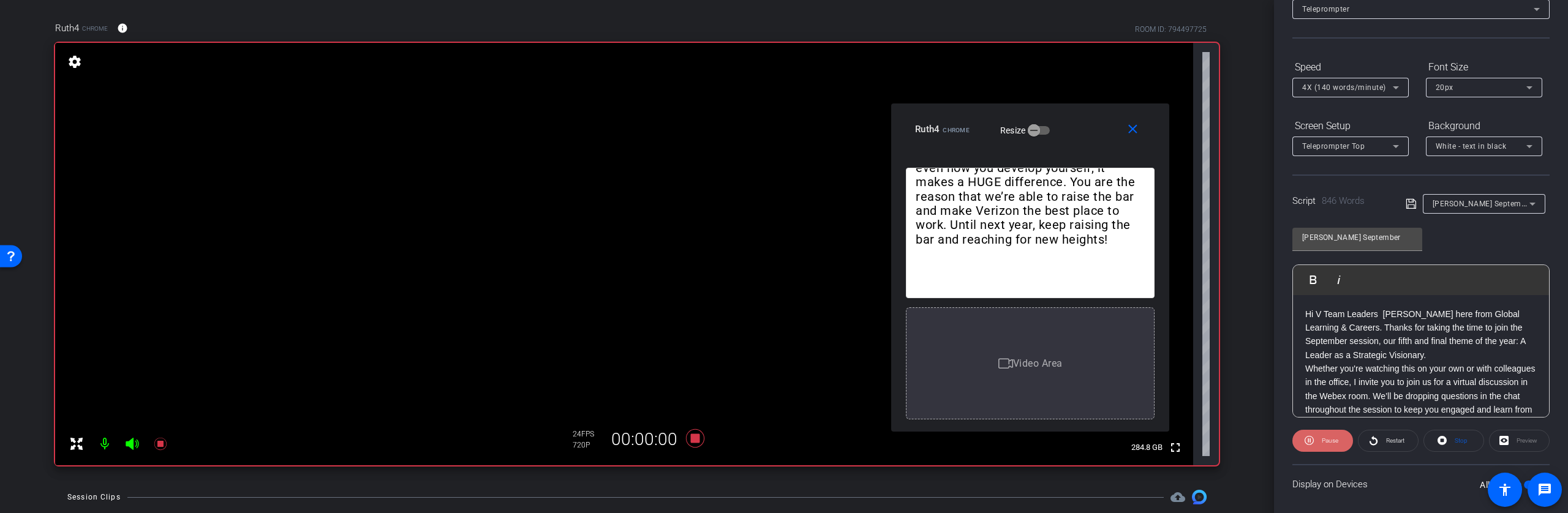
click at [1329, 442] on span "Pause" at bounding box center [1330, 440] width 16 height 7
click at [1328, 443] on span "Play" at bounding box center [1329, 440] width 11 height 7
click at [1321, 439] on span "Pause" at bounding box center [1328, 440] width 20 height 17
click at [1321, 441] on span "Play" at bounding box center [1328, 440] width 14 height 17
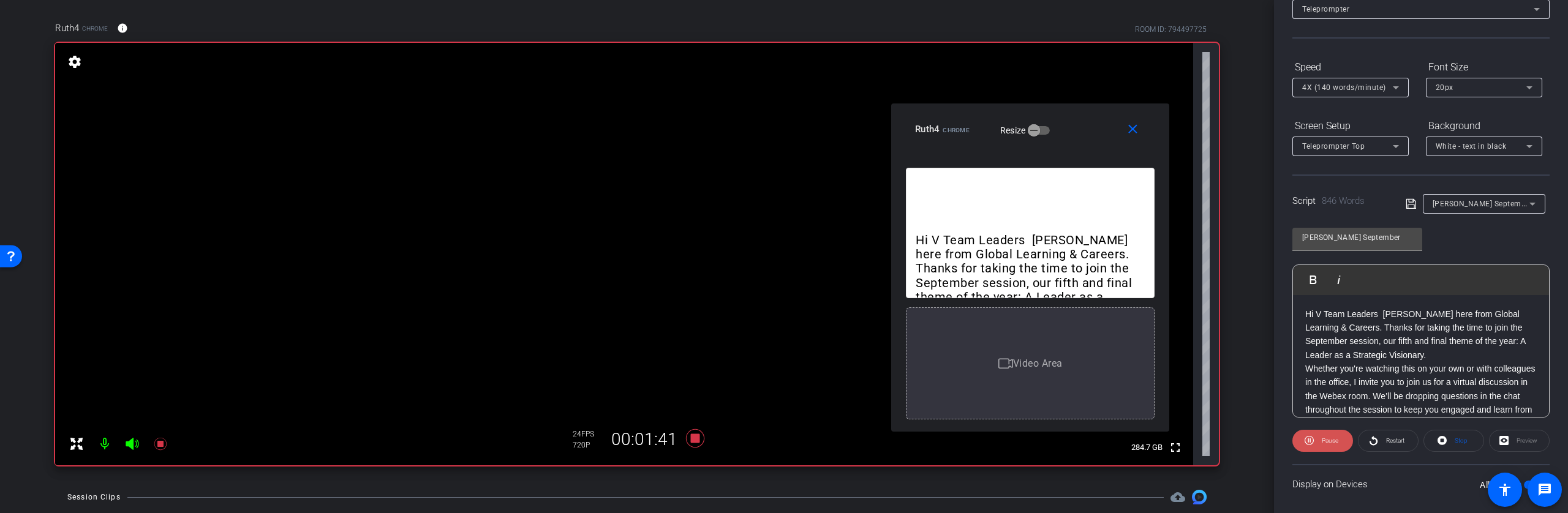
click at [1324, 442] on span "Pause" at bounding box center [1330, 440] width 16 height 7
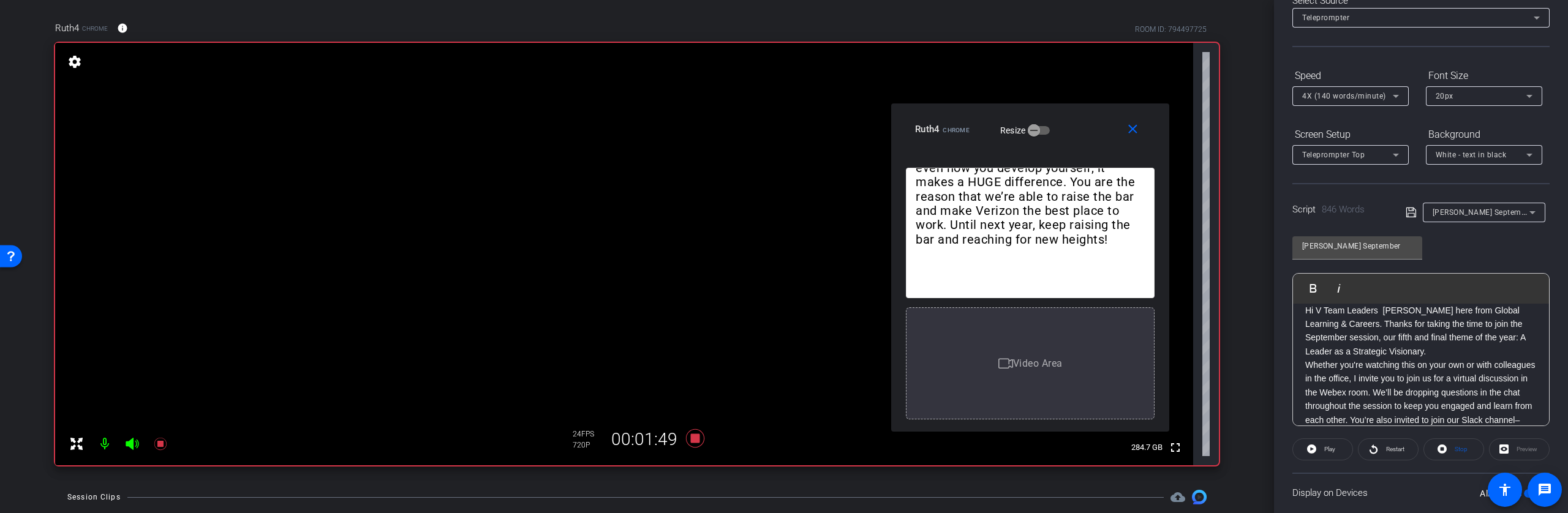
scroll to position [13, 0]
click at [1324, 447] on span "Play" at bounding box center [1329, 449] width 11 height 7
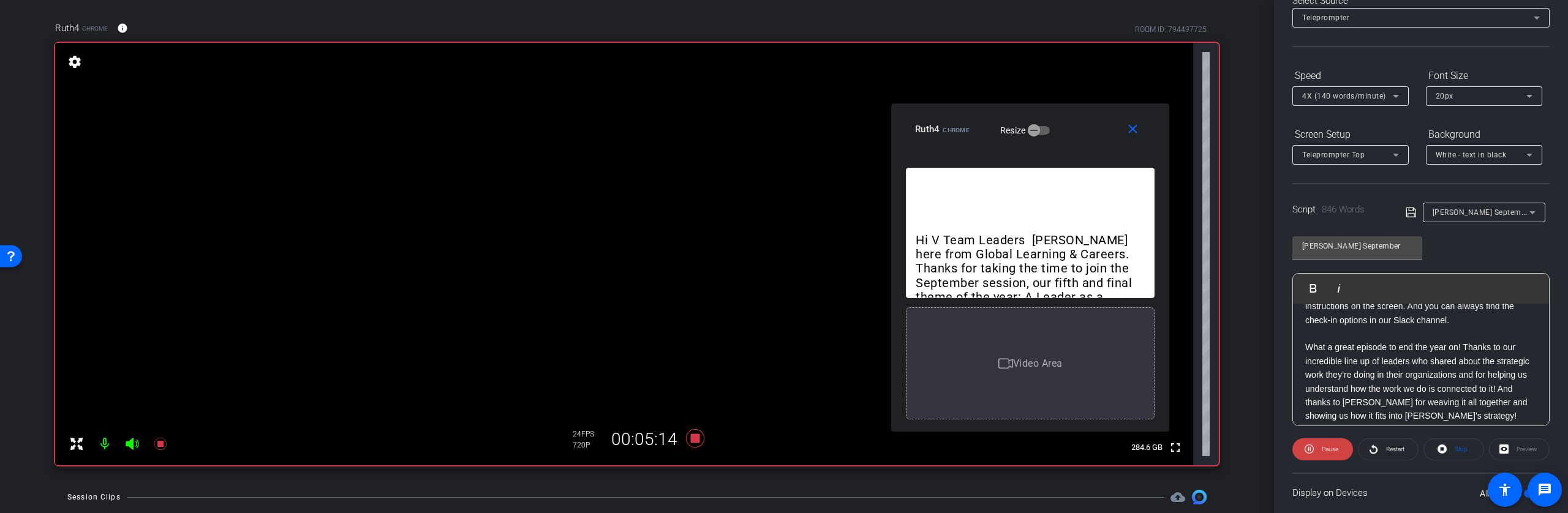
scroll to position [1076, 0]
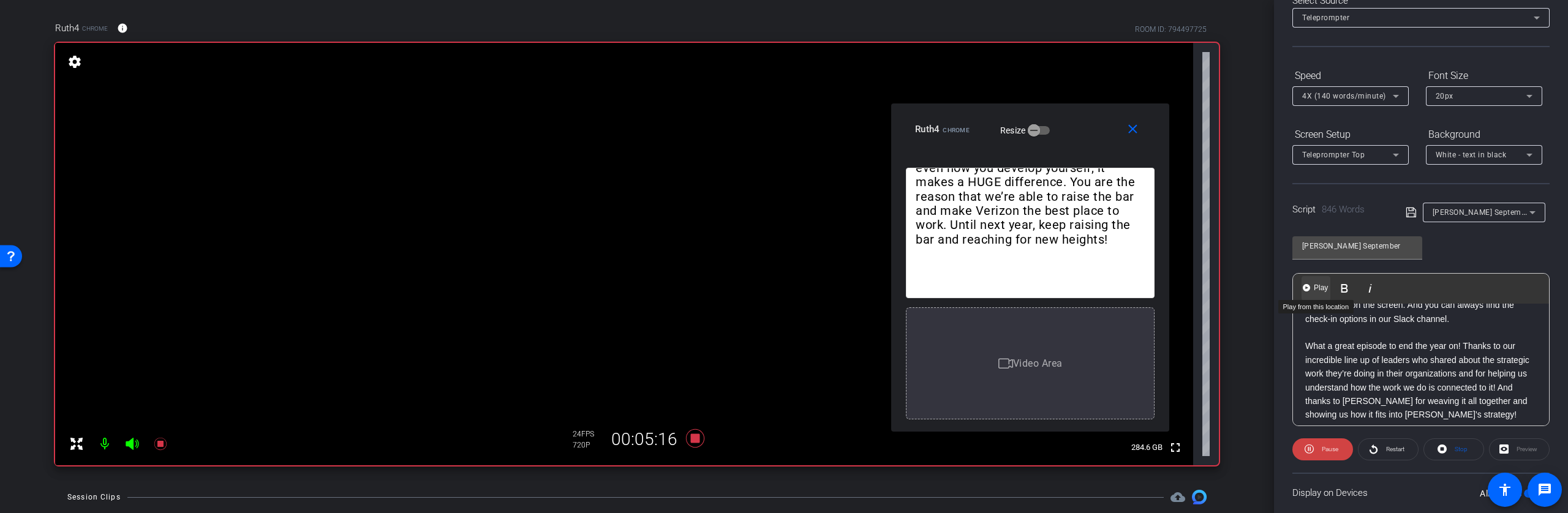
click at [1312, 292] on span "Play" at bounding box center [1321, 288] width 19 height 11
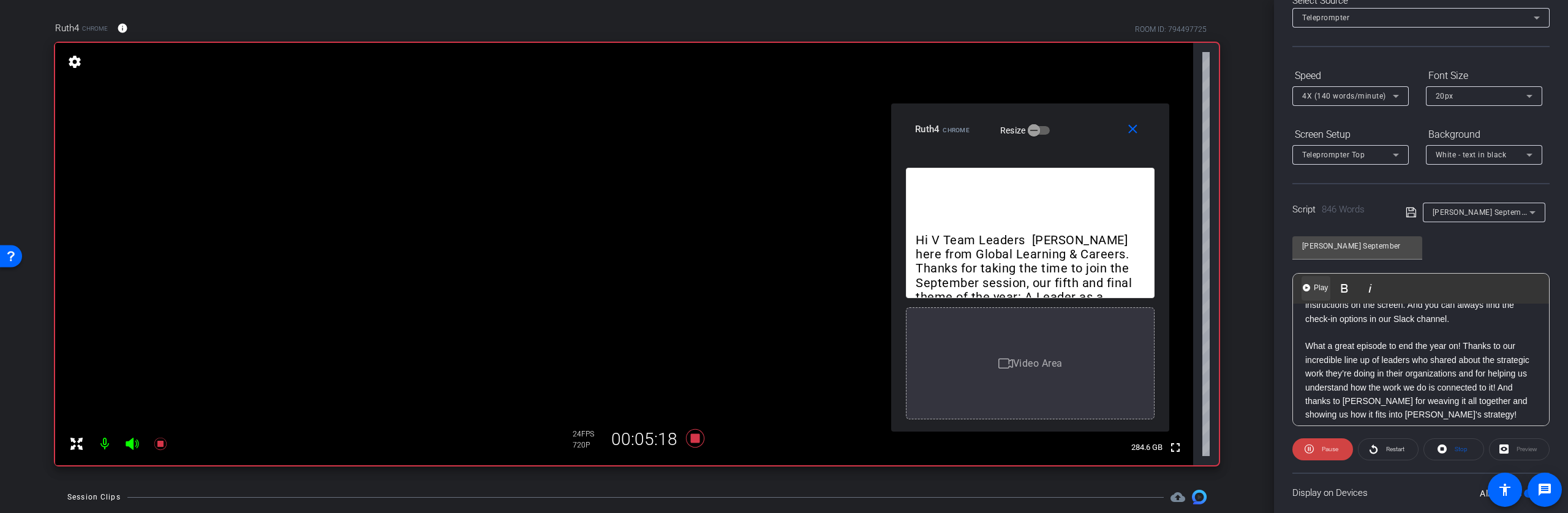
click at [1314, 291] on span "Play" at bounding box center [1321, 288] width 19 height 11
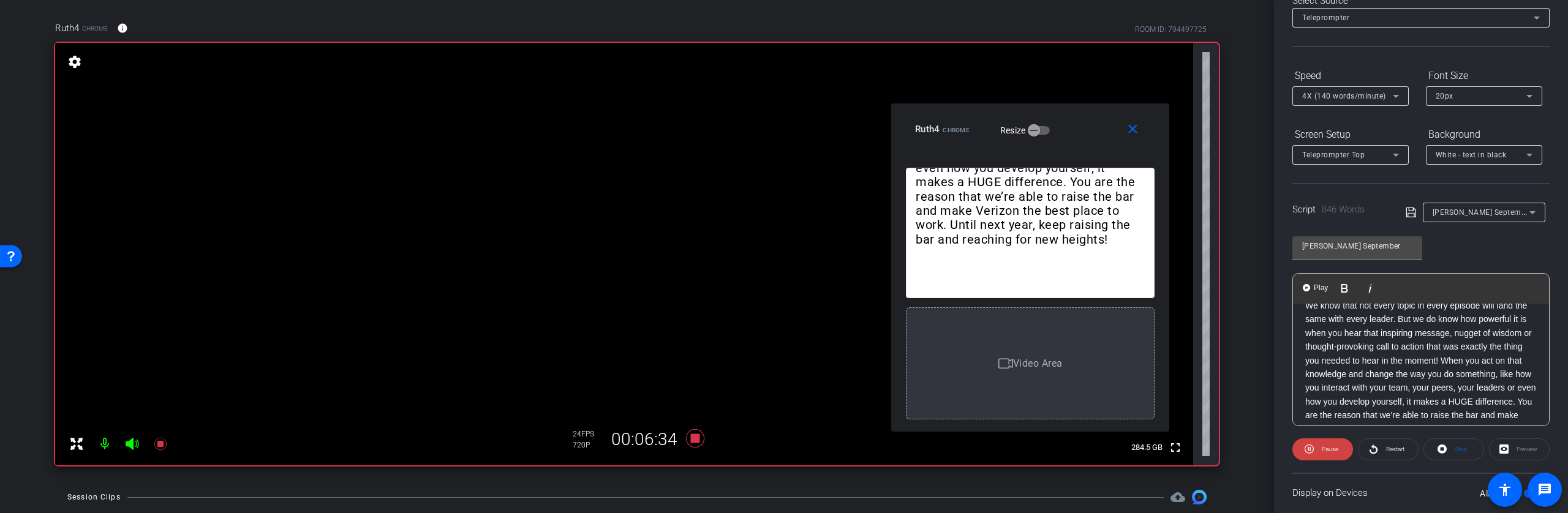
scroll to position [1351, 0]
click at [695, 440] on icon at bounding box center [695, 438] width 18 height 18
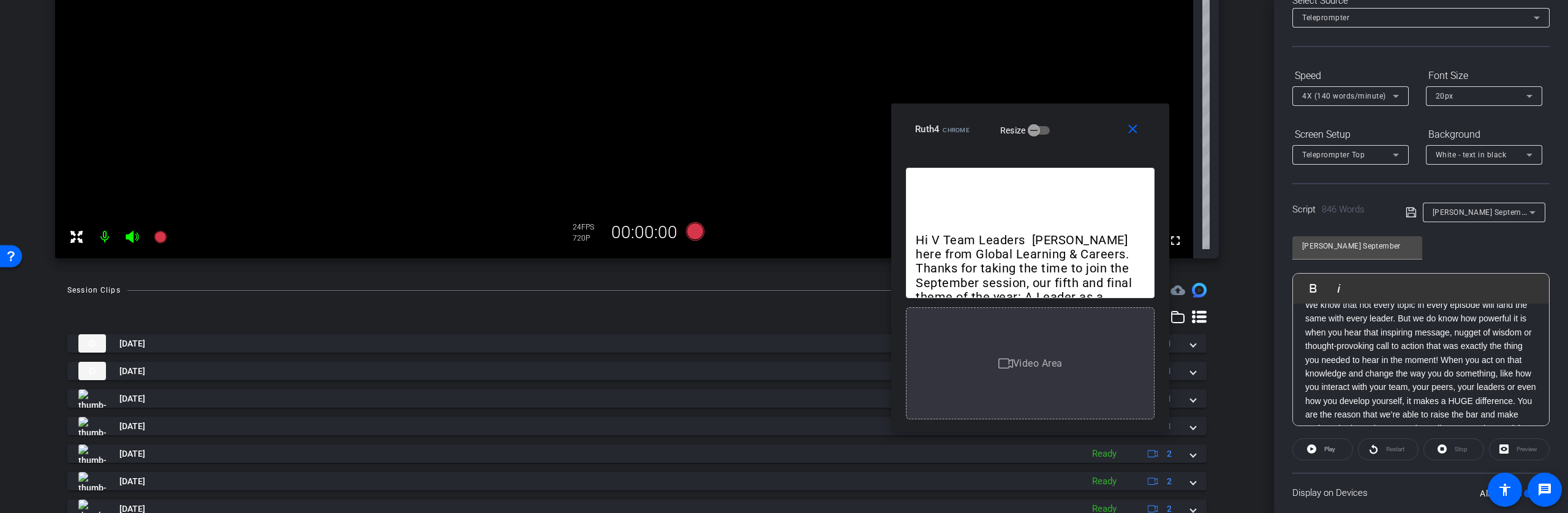
scroll to position [309, 0]
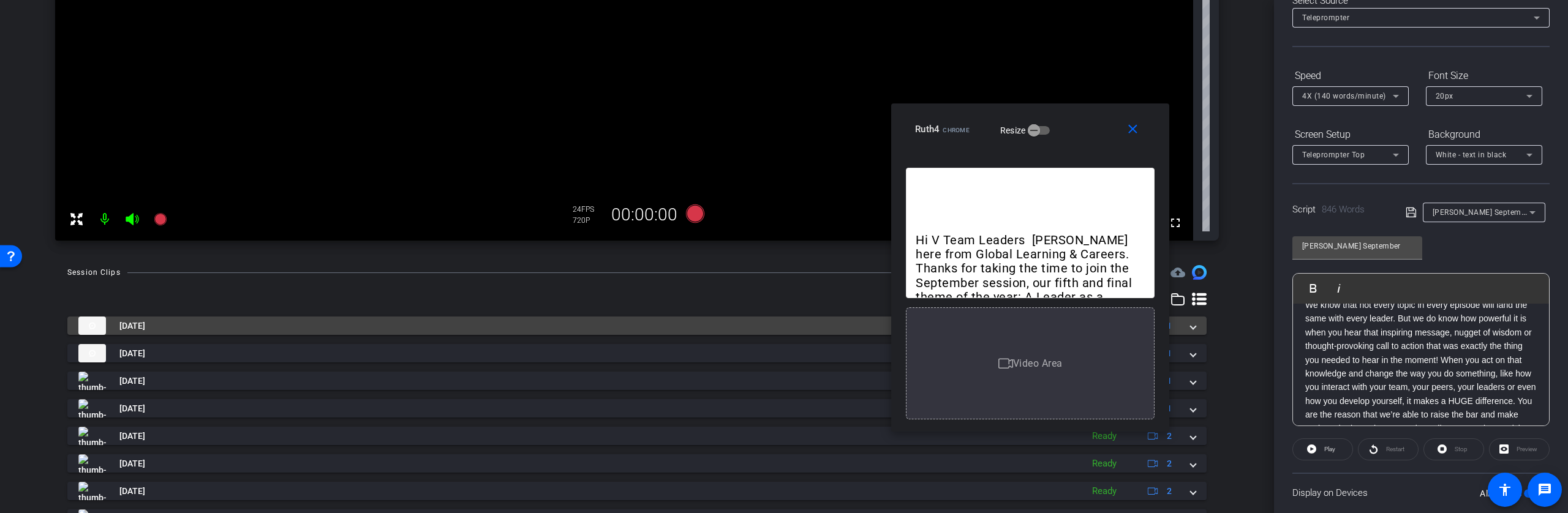
click at [782, 330] on mat-panel-title "[DATE]" at bounding box center [574, 326] width 991 height 18
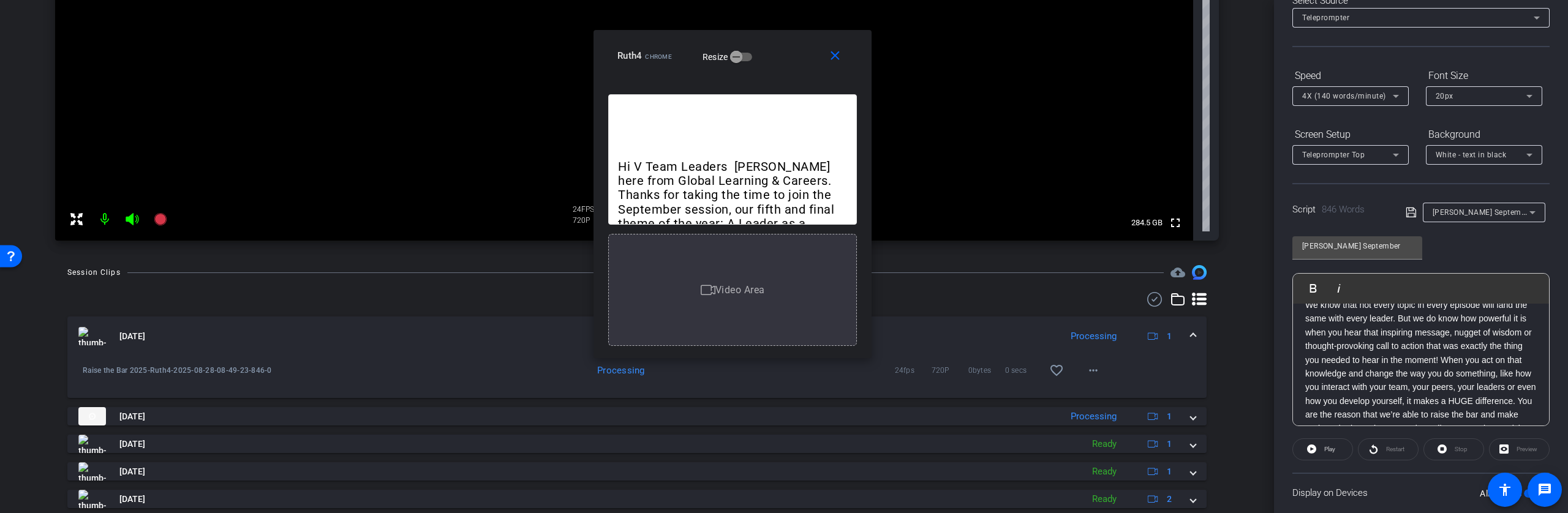
drag, startPoint x: 1087, startPoint y: 117, endPoint x: 788, endPoint y: 42, distance: 308.3
click at [788, 42] on div "close Ruth4 Chrome Resize" at bounding box center [733, 57] width 278 height 55
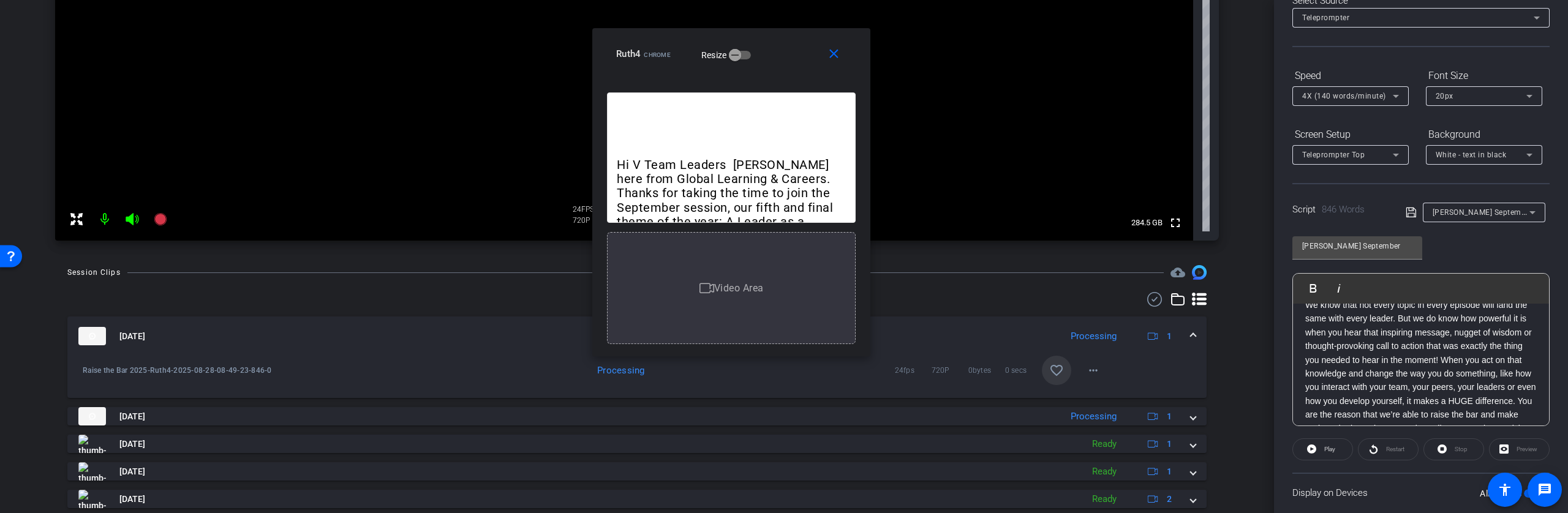
click at [1051, 370] on mat-icon "favorite_border" at bounding box center [1056, 370] width 15 height 15
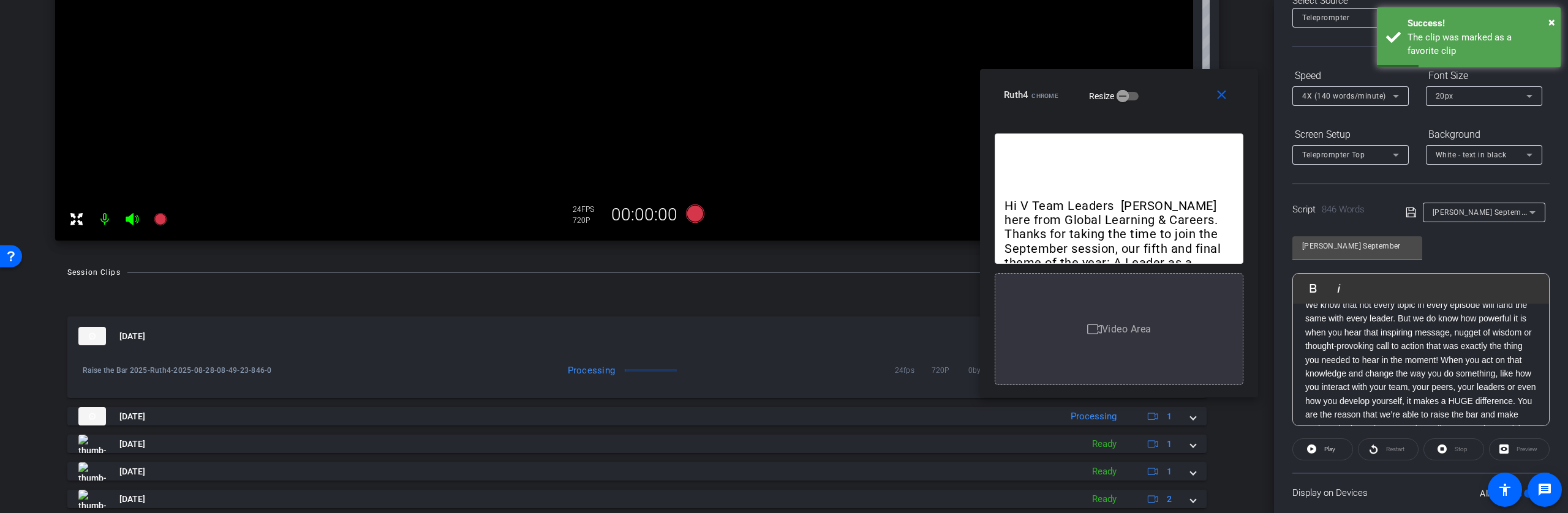
drag, startPoint x: 773, startPoint y: 42, endPoint x: 1105, endPoint y: 116, distance: 340.1
click at [1160, 83] on div "close Ruth4 Chrome Resize" at bounding box center [1119, 97] width 278 height 55
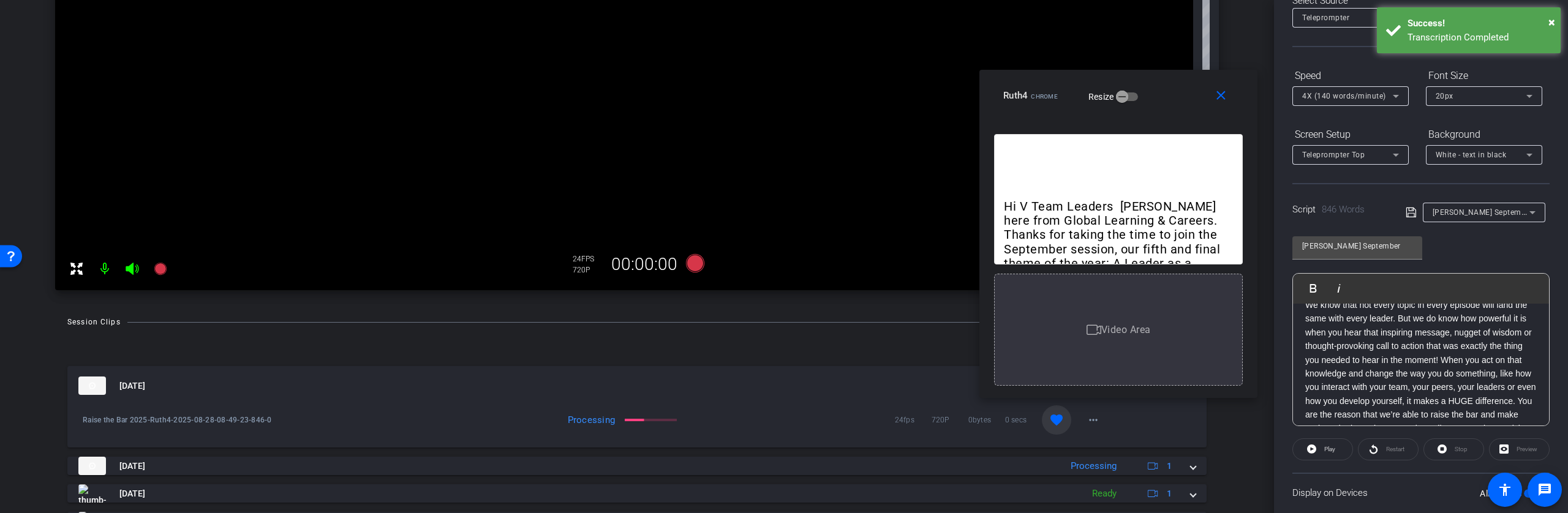
scroll to position [261, 0]
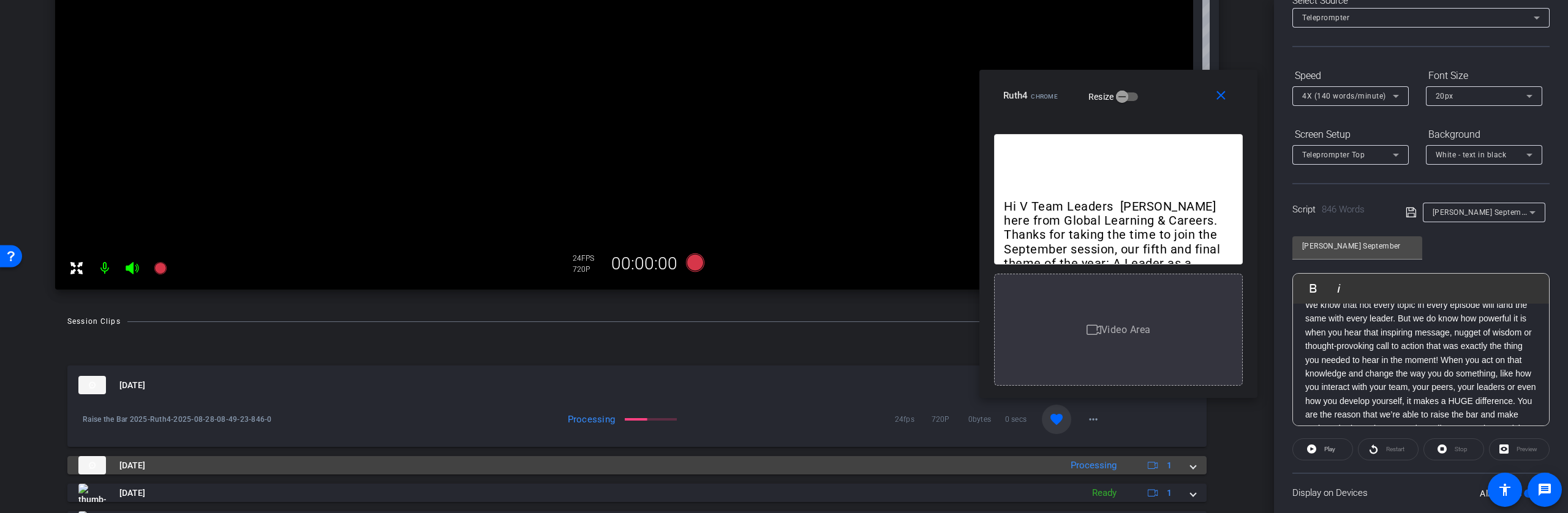
click at [709, 463] on mat-panel-title "[DATE]" at bounding box center [566, 465] width 976 height 18
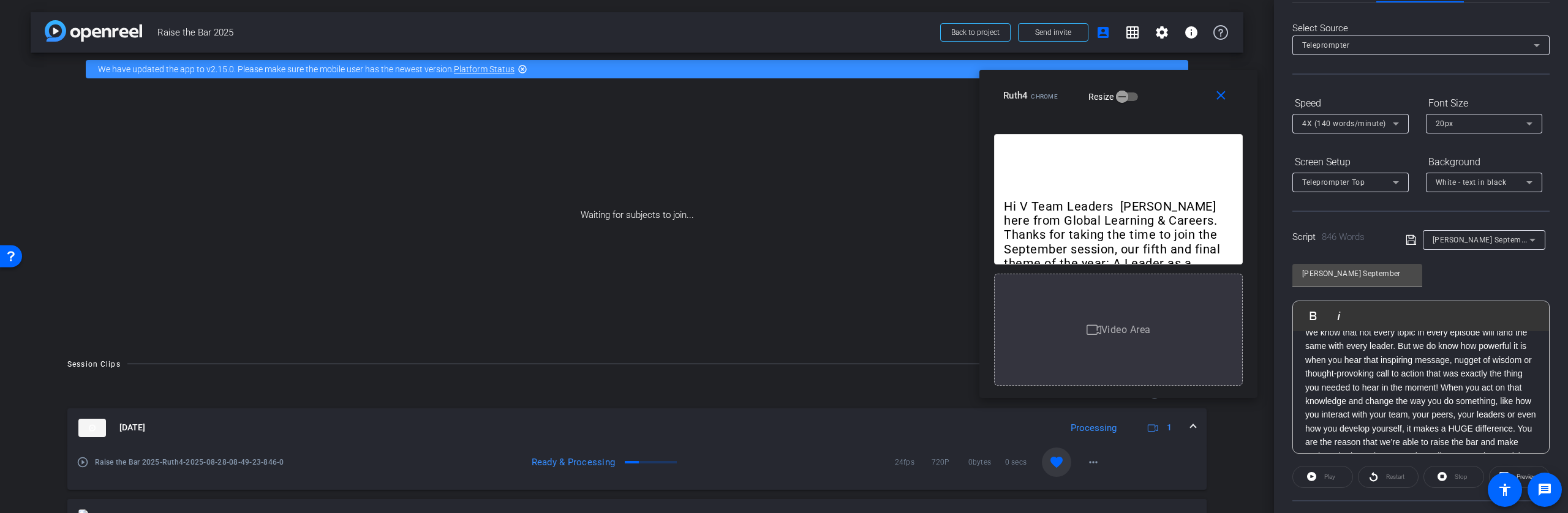
scroll to position [0, 0]
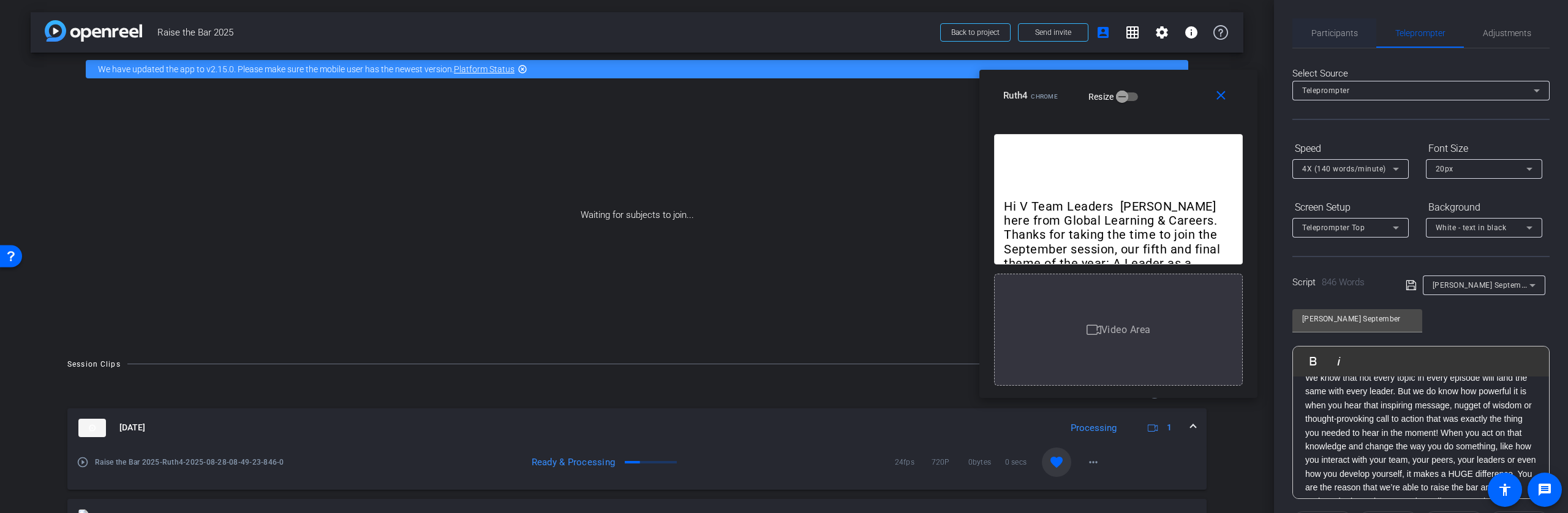
click at [1347, 41] on span "Participants" at bounding box center [1335, 33] width 47 height 30
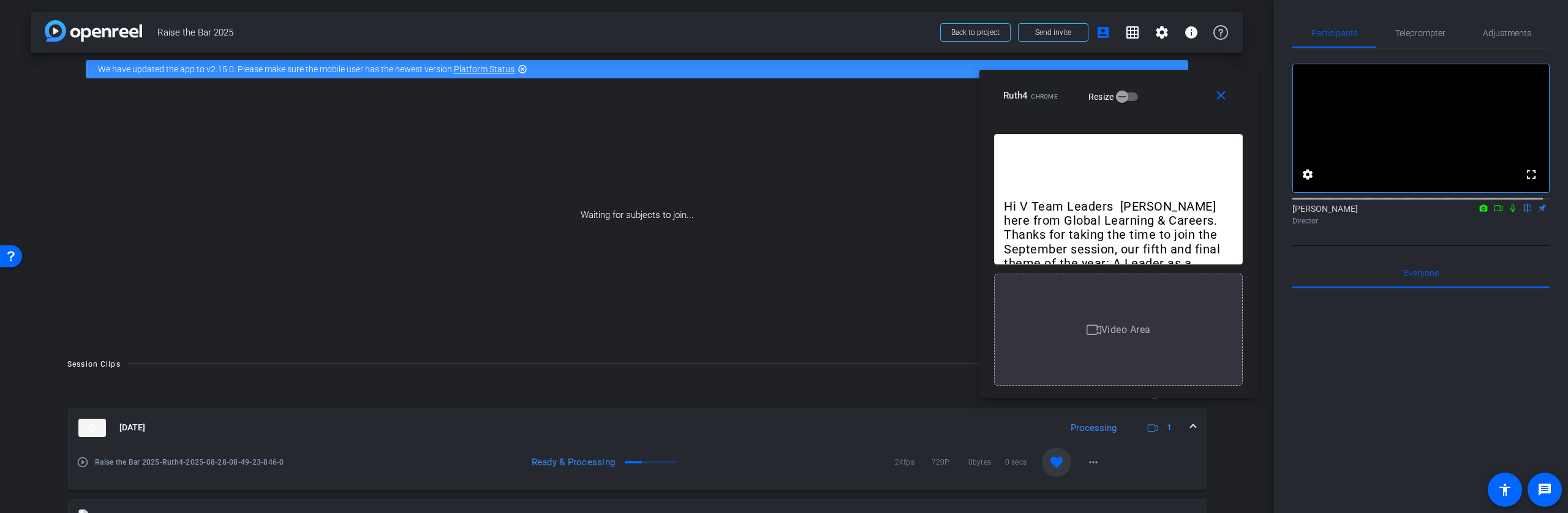
click at [1494, 213] on icon at bounding box center [1498, 208] width 10 height 9
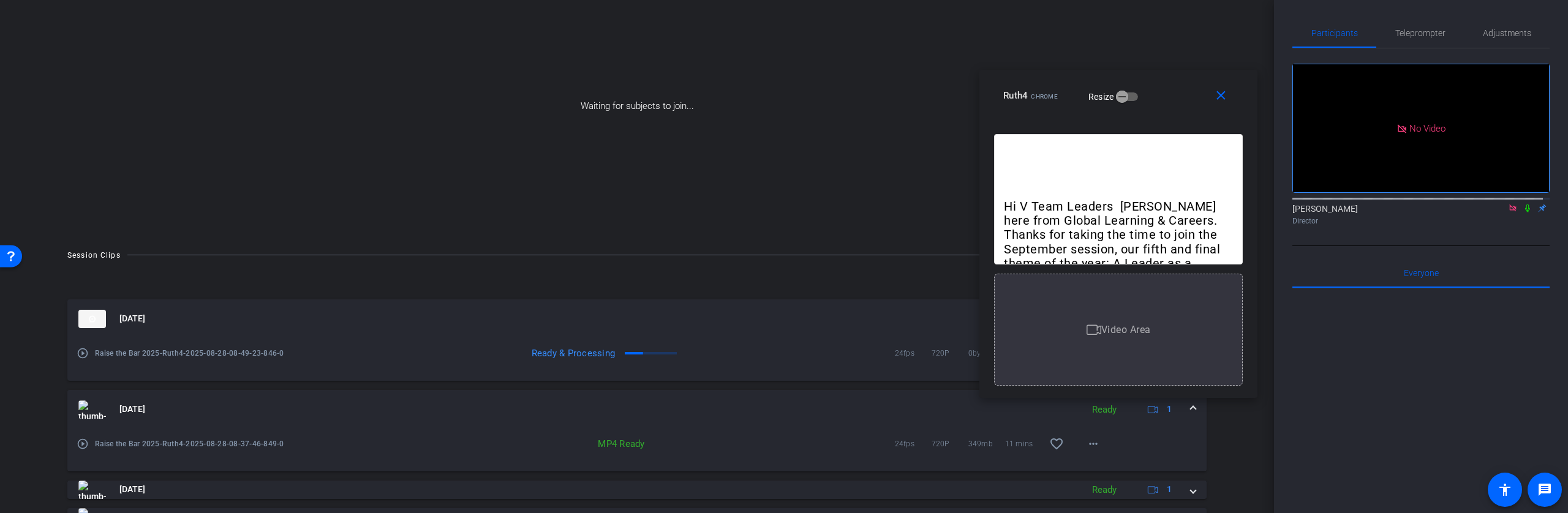
scroll to position [121, 0]
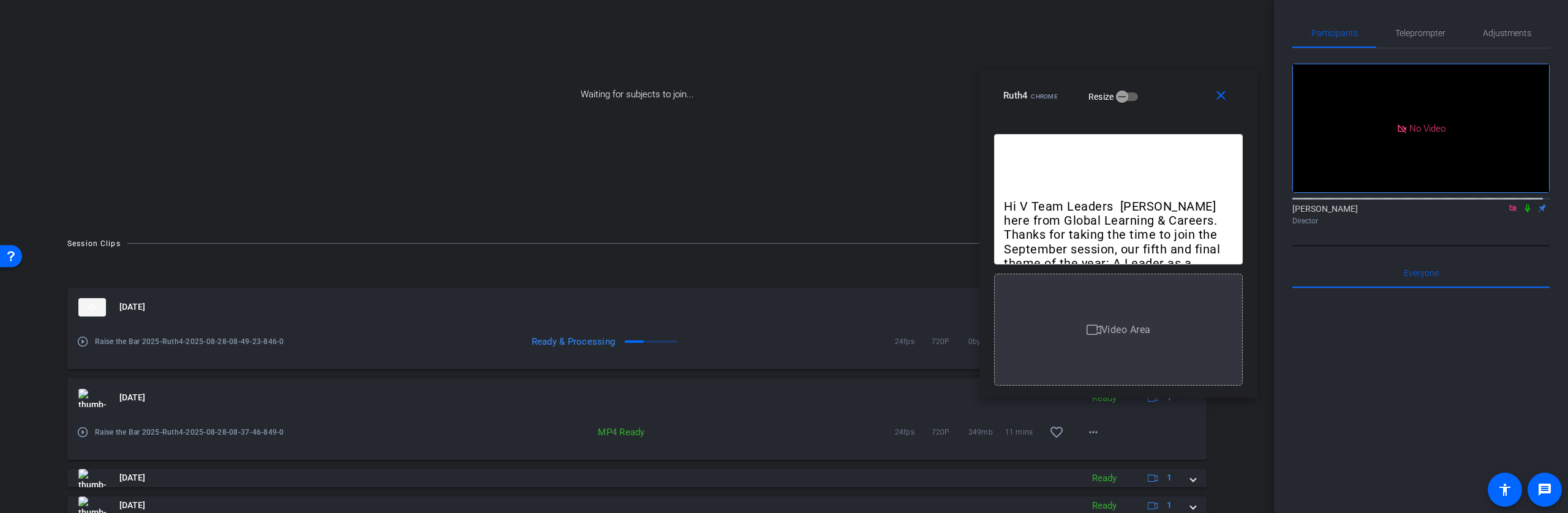
click at [855, 282] on div "[DATE] Processing 1 play_circle_outline Raise the Bar 2025-Ruth4-2025-08-28-08-…" at bounding box center [637, 493] width 1139 height 461
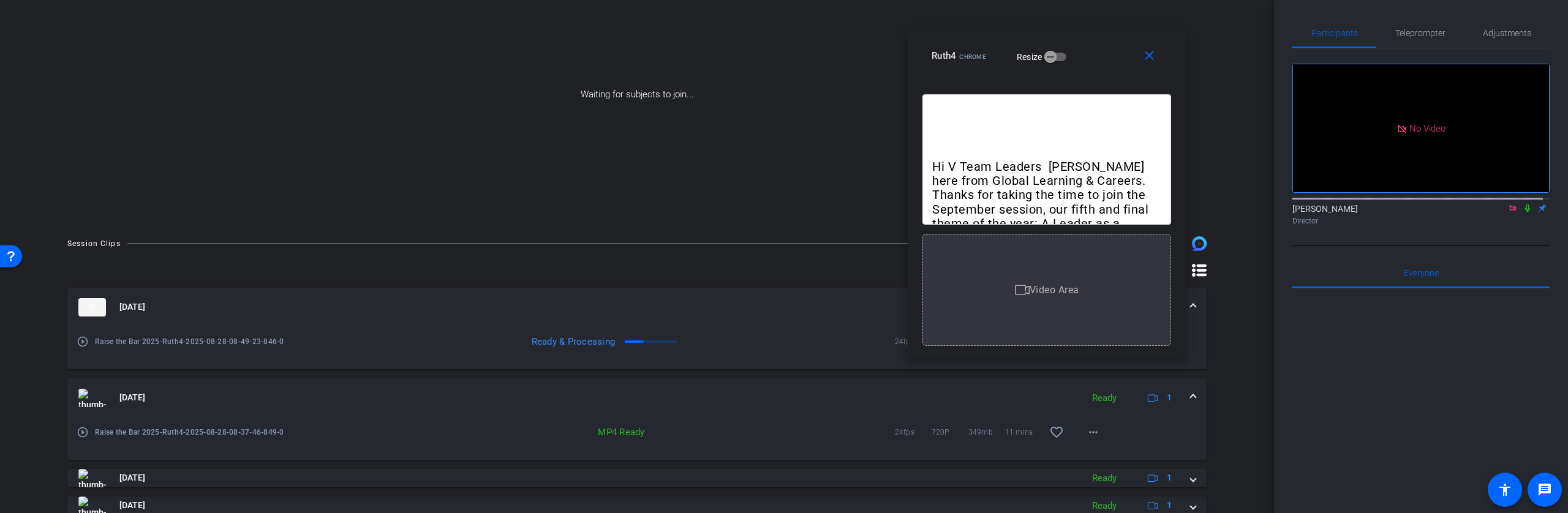
drag, startPoint x: 1170, startPoint y: 97, endPoint x: 1096, endPoint y: 61, distance: 82.3
click at [1096, 61] on div "Ruth4 Chrome Resize" at bounding box center [1051, 56] width 240 height 22
